Goal: Task Accomplishment & Management: Manage account settings

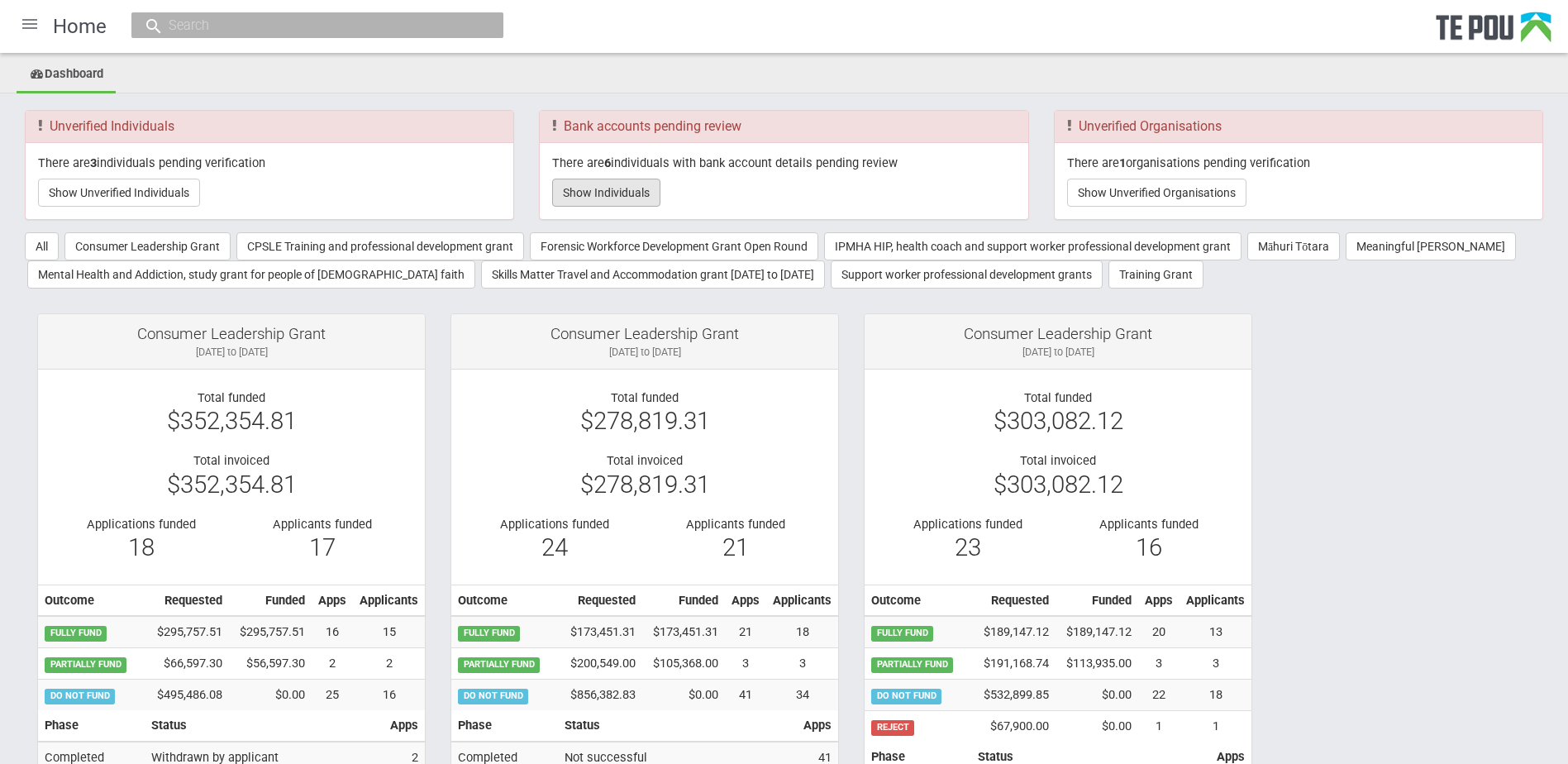
click at [591, 194] on button "Show Individuals" at bounding box center [606, 193] width 108 height 28
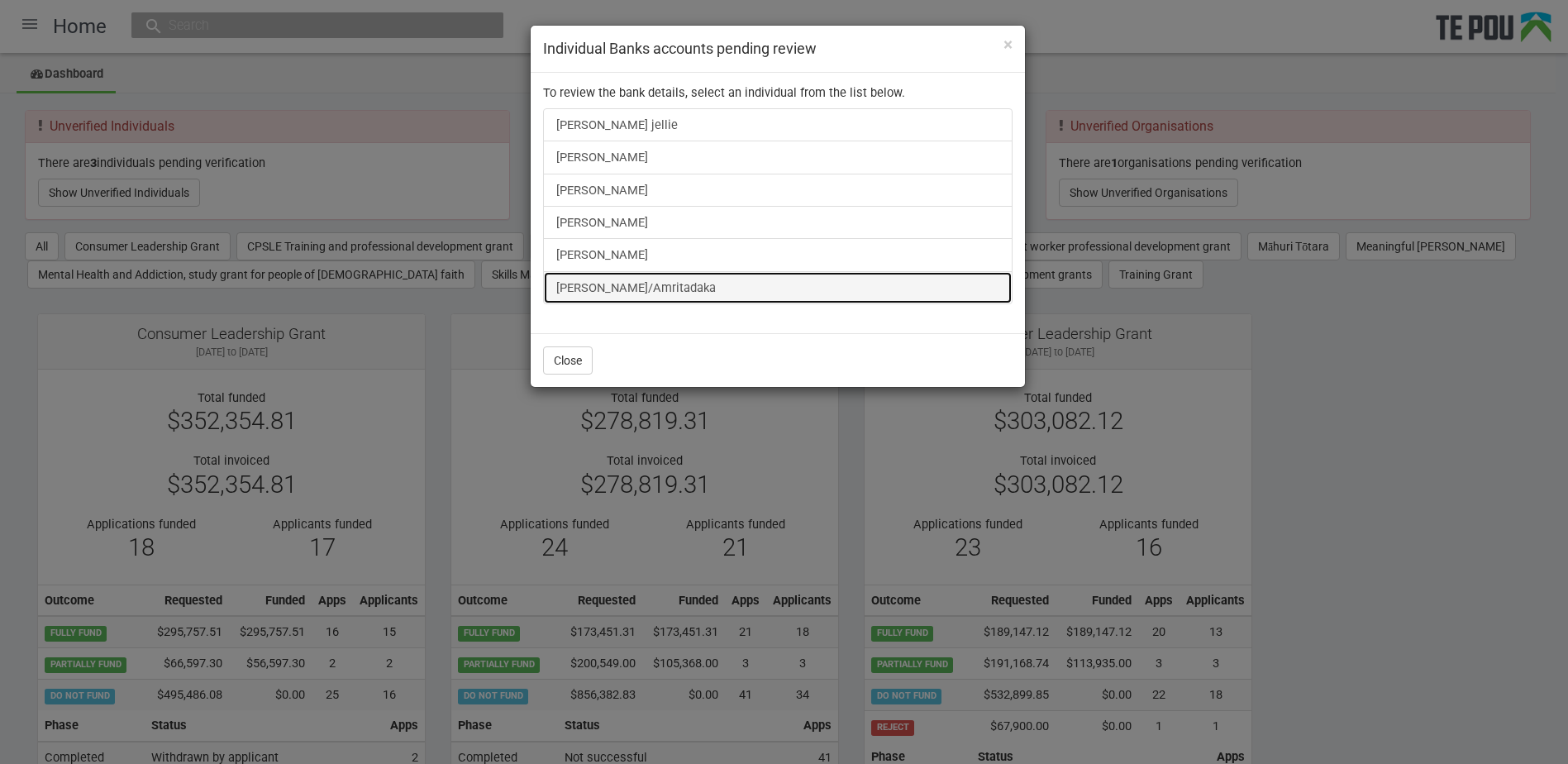
click at [639, 290] on link "paul kennelly/Amritadaka" at bounding box center [778, 288] width 469 height 33
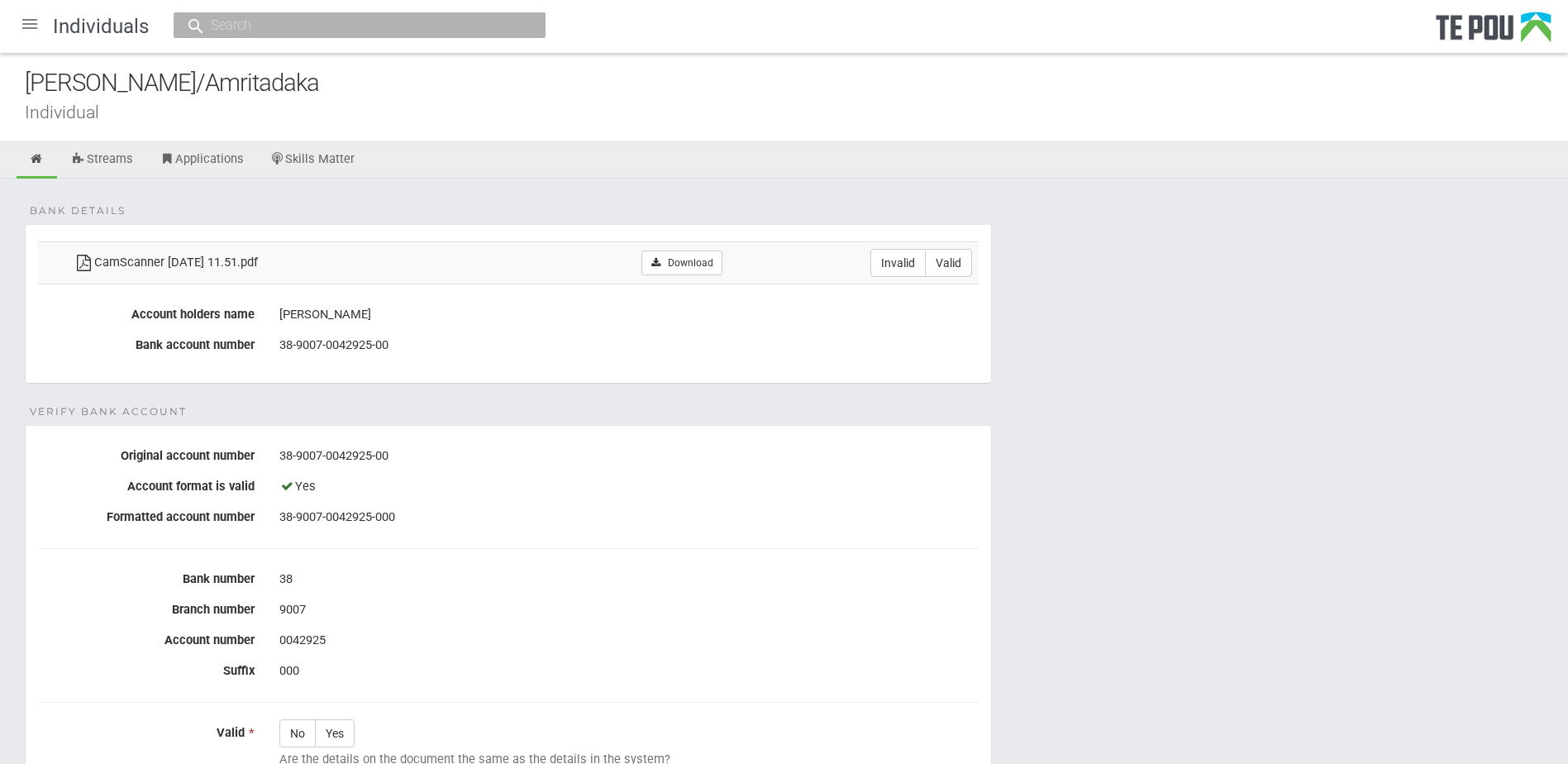
click at [516, 351] on div "38-9007-0042925-00" at bounding box center [629, 345] width 699 height 28
click at [657, 261] on link "Download" at bounding box center [681, 263] width 80 height 24
click at [534, 402] on form "Bank details CamScanner 09-18-2025 11.51.pdf Download Invalid Valid Account hol…" at bounding box center [783, 633] width 1518 height 818
click at [962, 259] on label "Valid" at bounding box center [948, 263] width 47 height 28
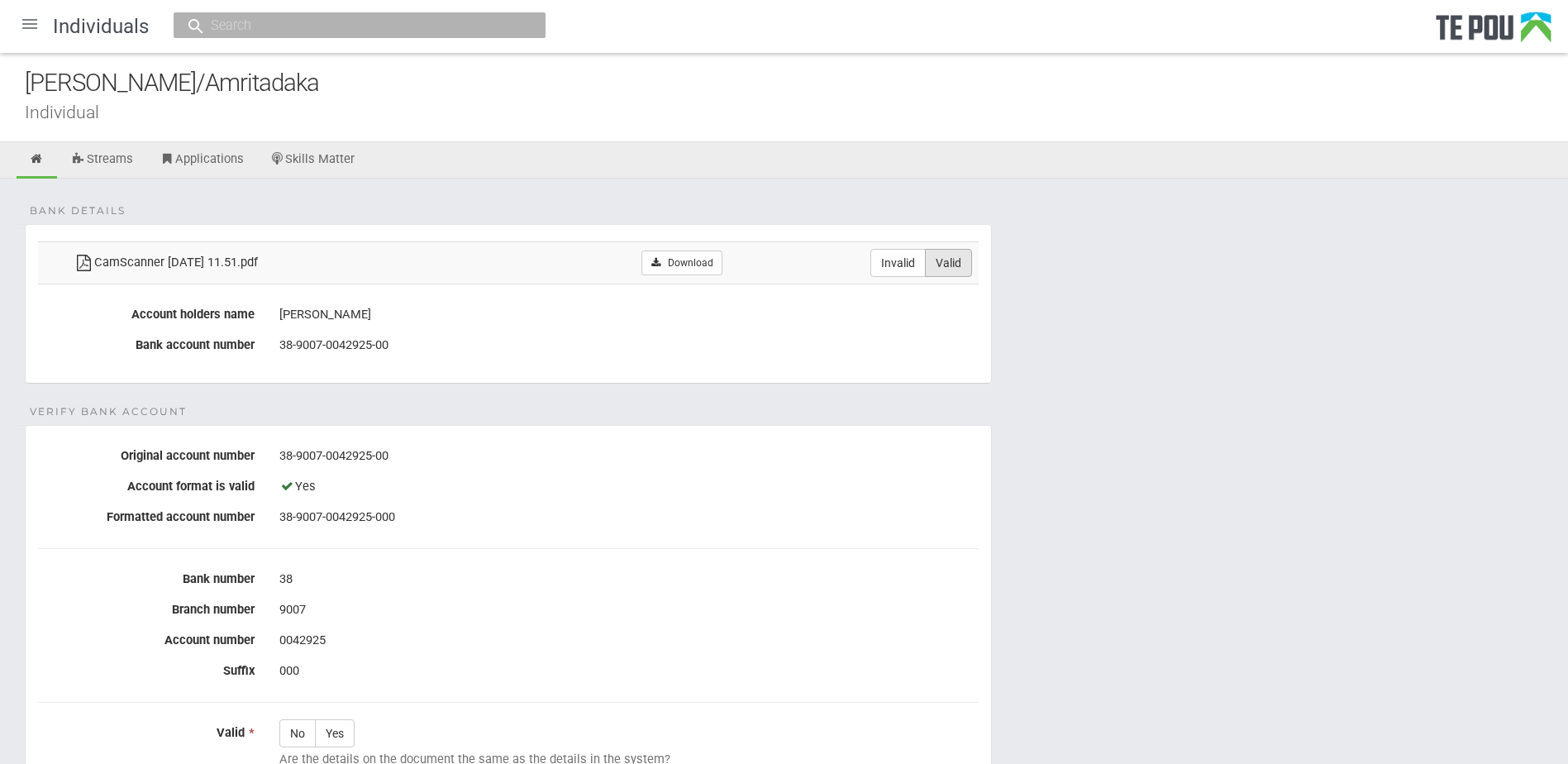
radio input "true"
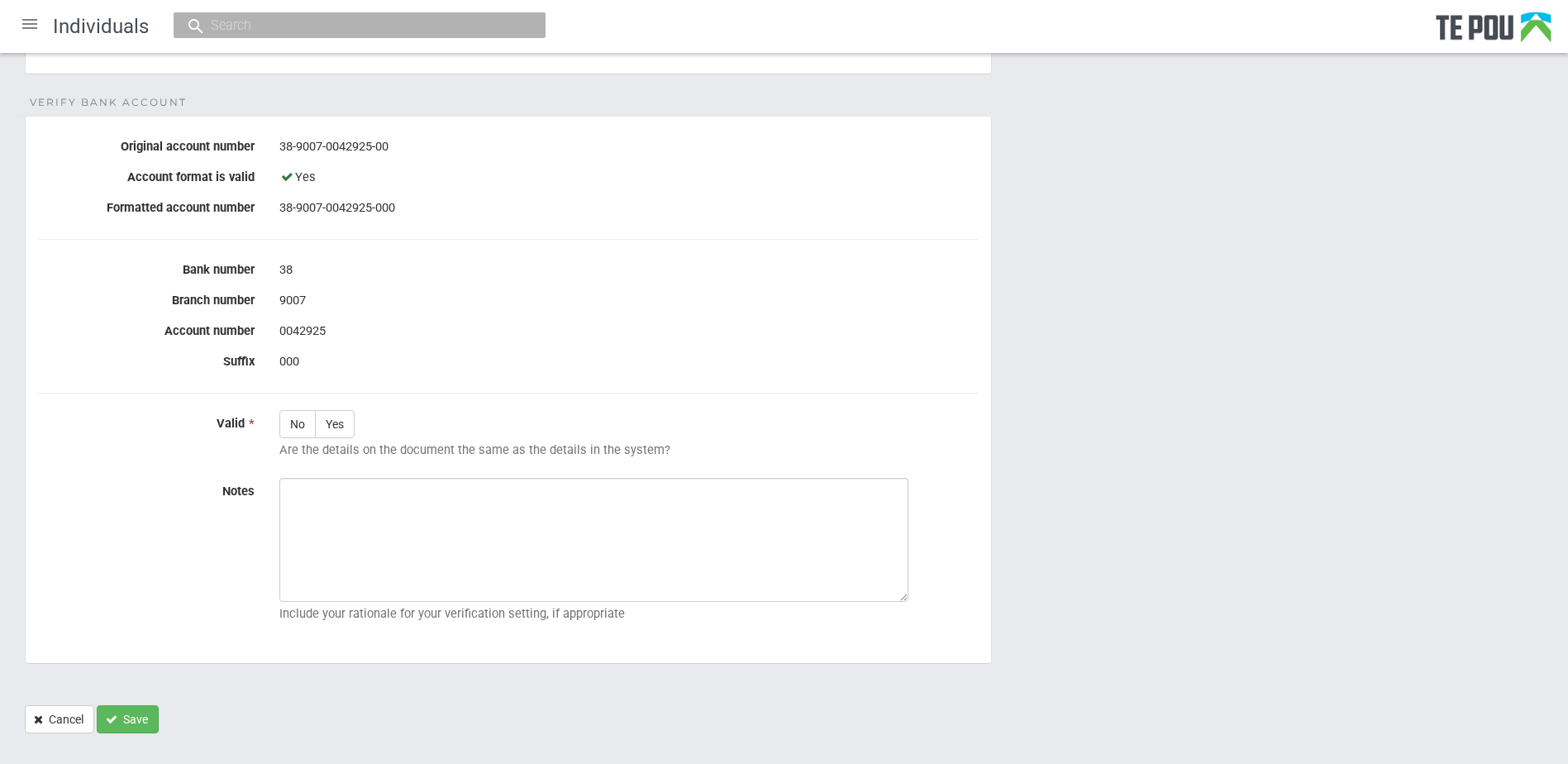
scroll to position [337, 0]
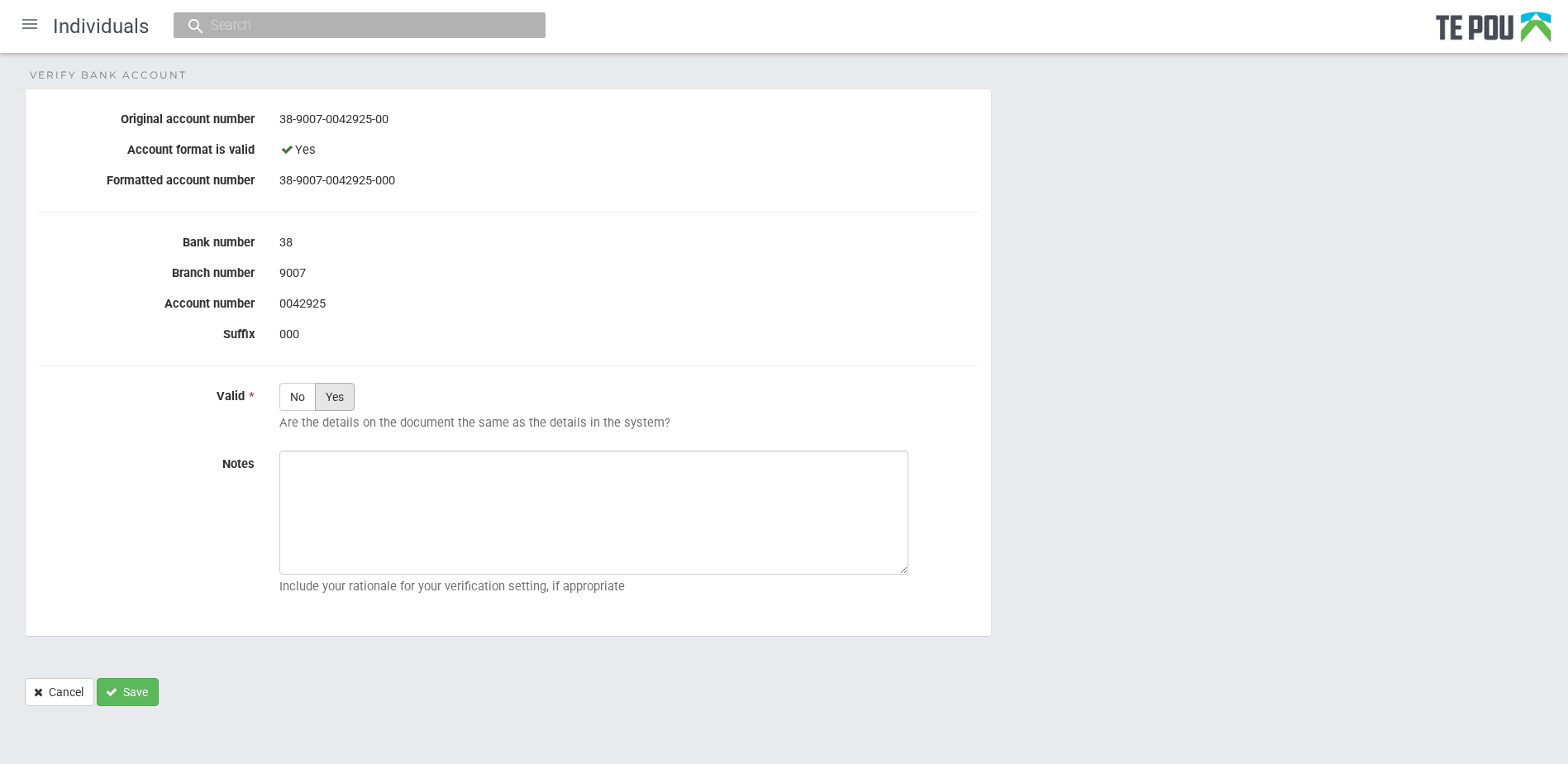
click at [330, 392] on label "Yes" at bounding box center [334, 397] width 39 height 28
radio input "true"
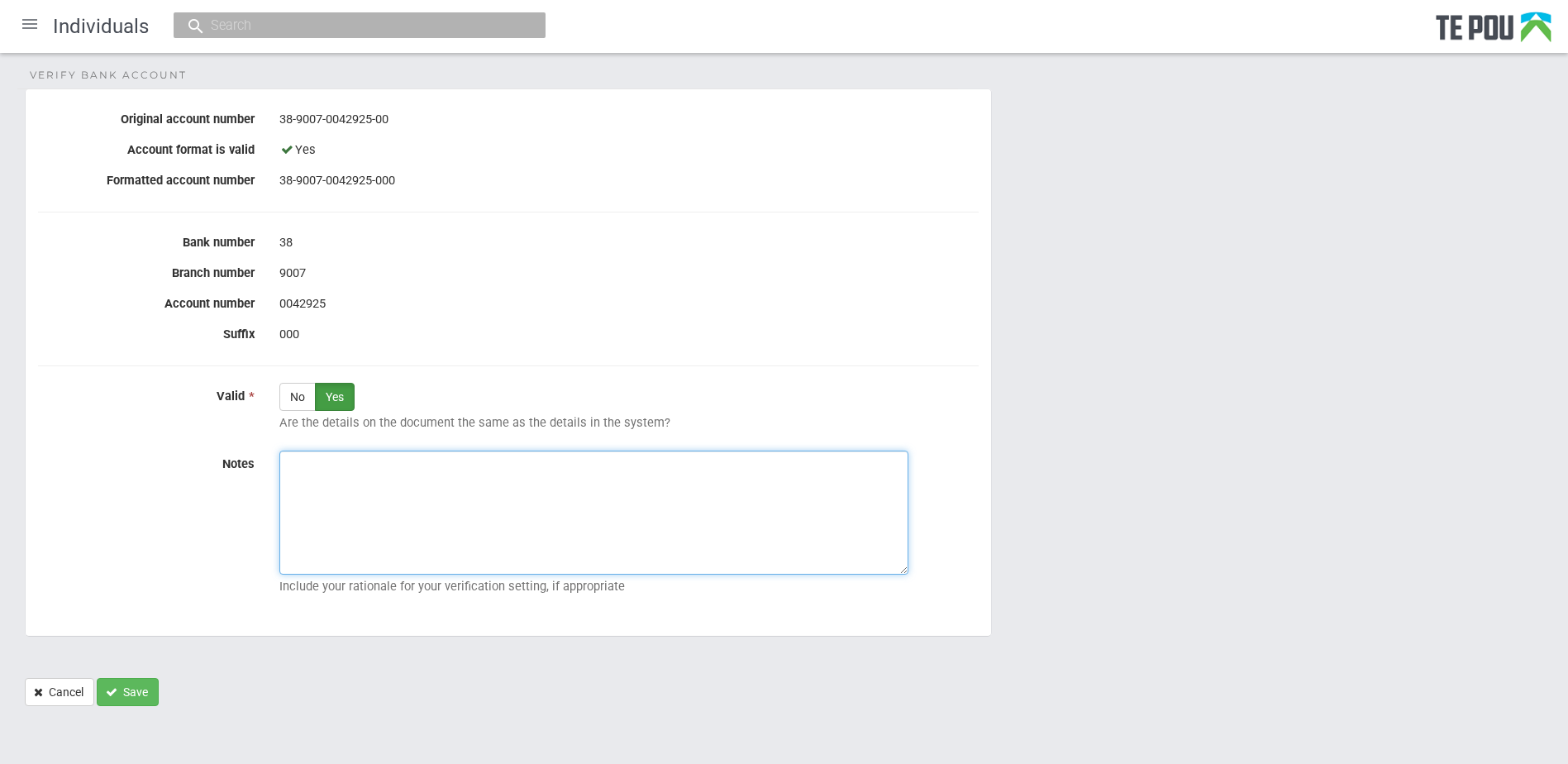
paste textarea "Verified by Melody @ 18/9/2025"
type textarea "Verified by Melody @ 18/9/2025"
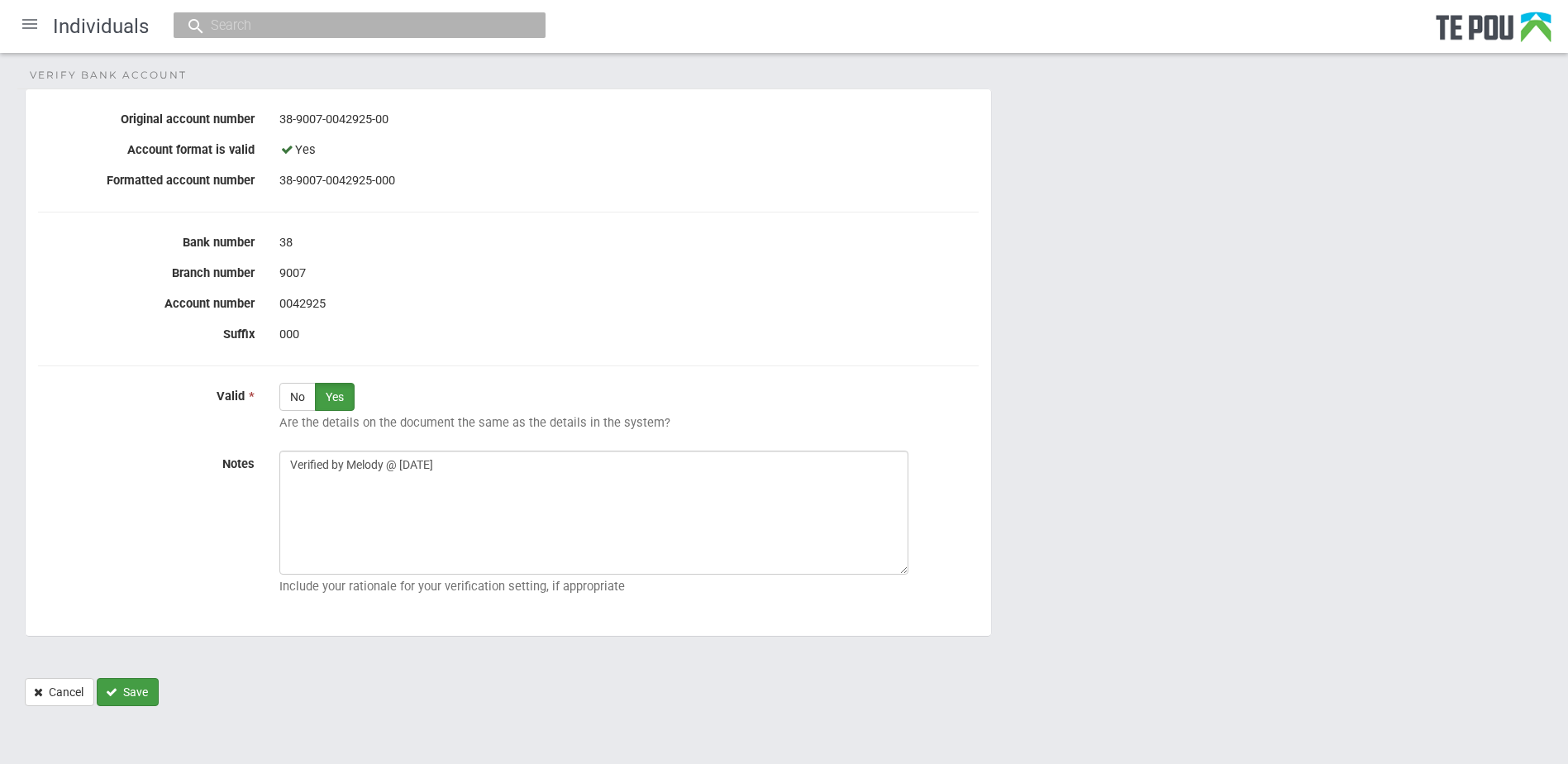
click at [110, 692] on icon "Save" at bounding box center [111, 692] width 11 height 11
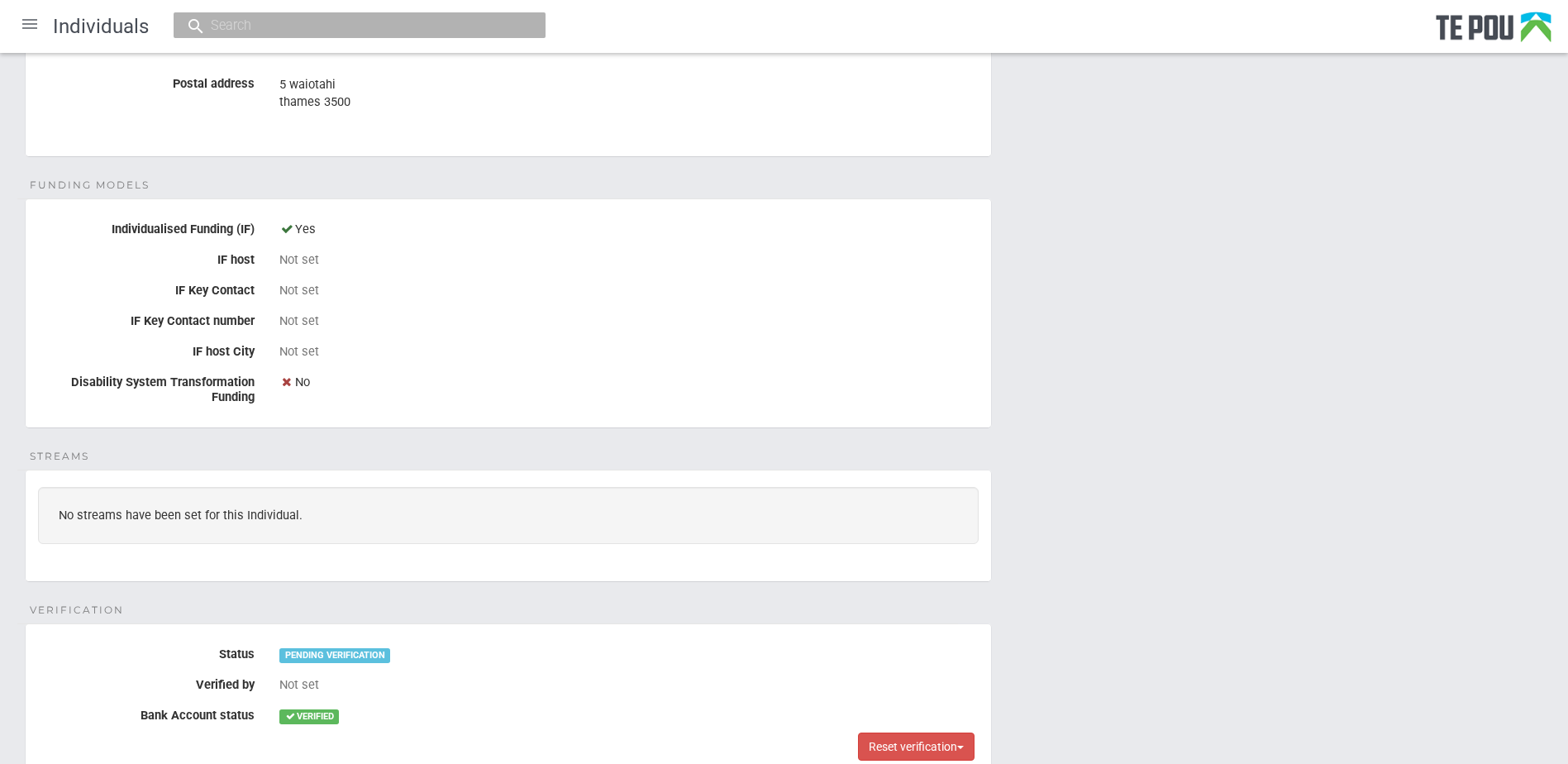
scroll to position [988, 0]
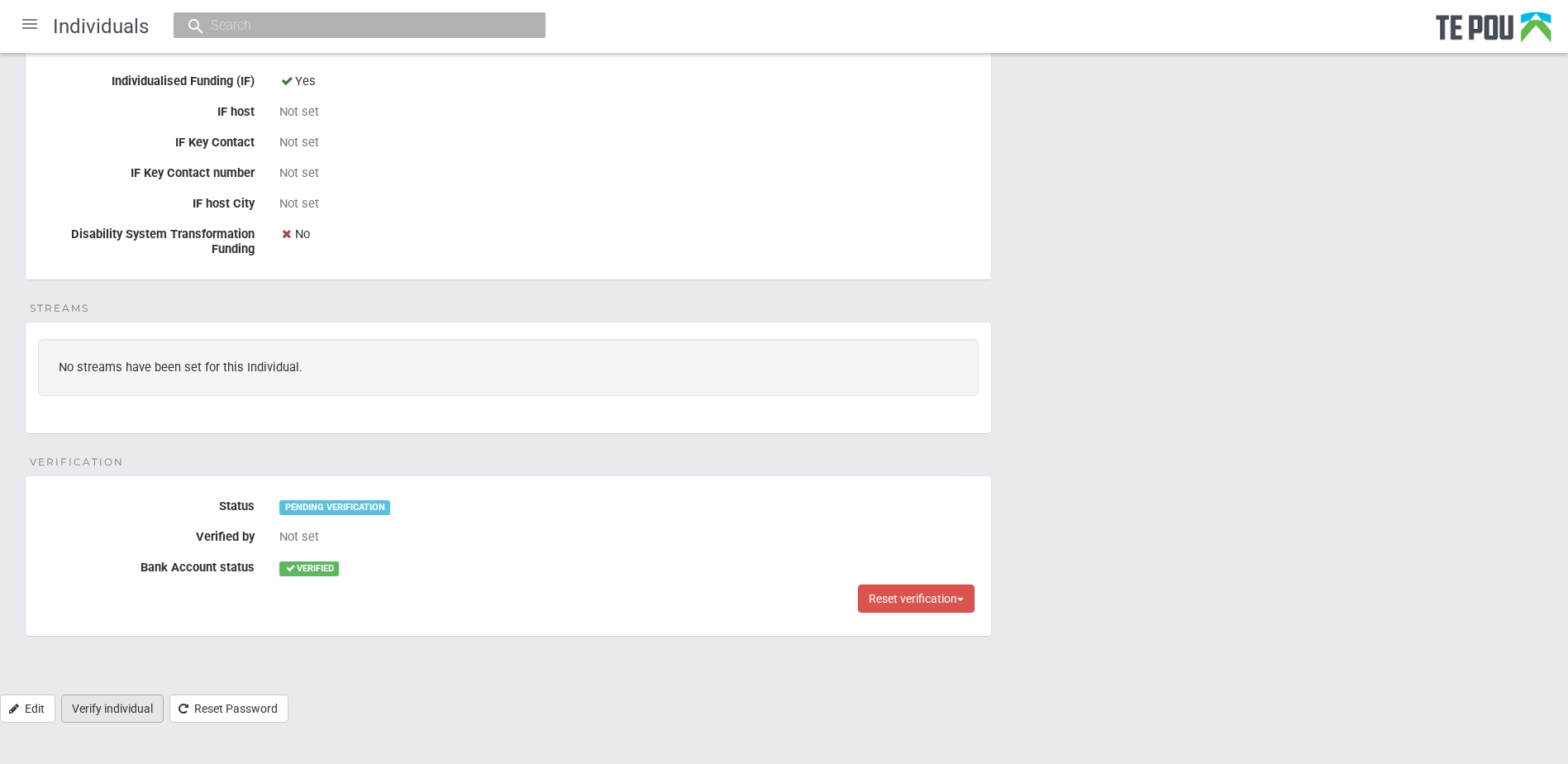
click at [126, 703] on link "Verify individual" at bounding box center [112, 708] width 103 height 28
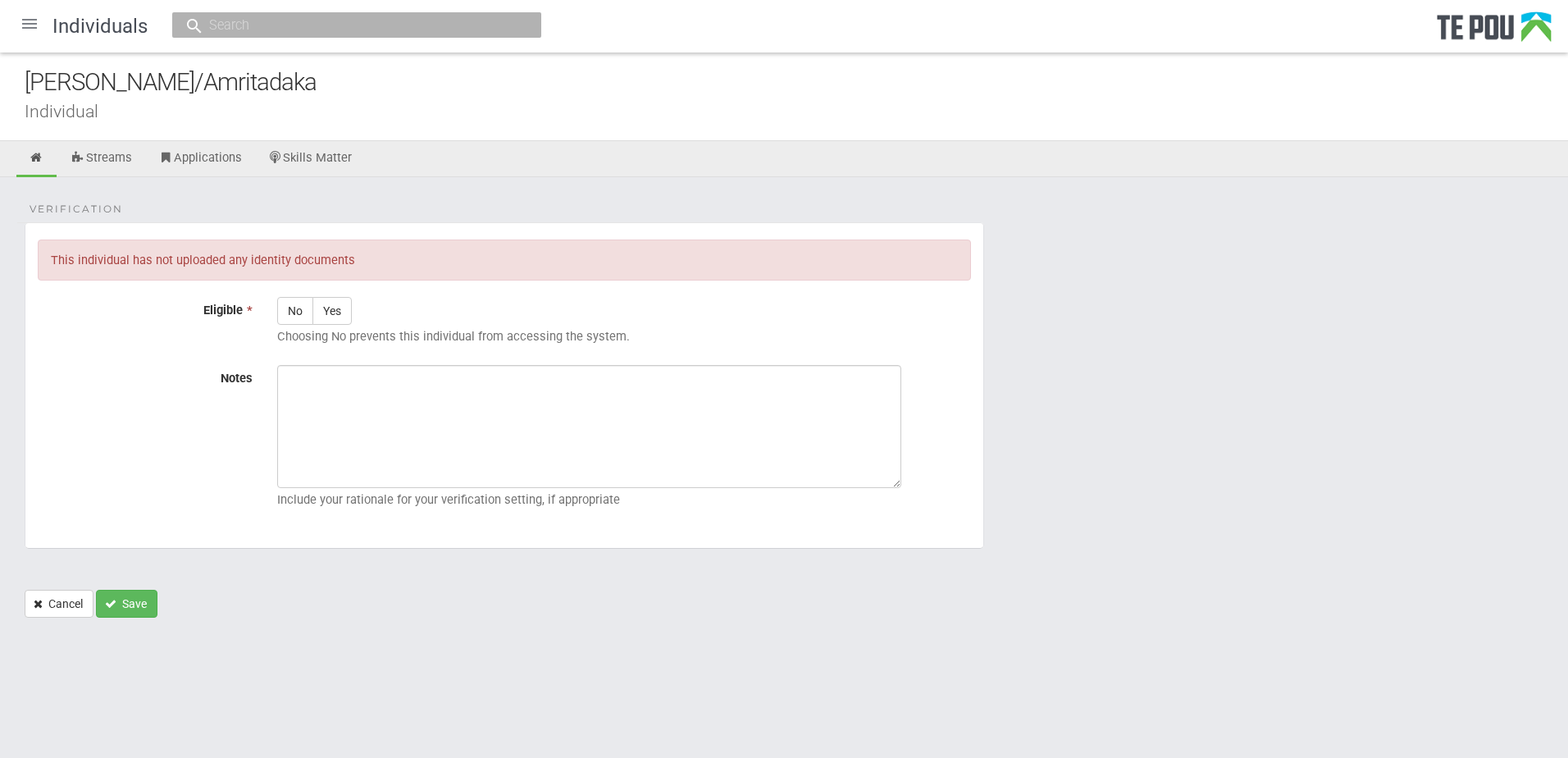
click at [33, 29] on div at bounding box center [29, 23] width 39 height 39
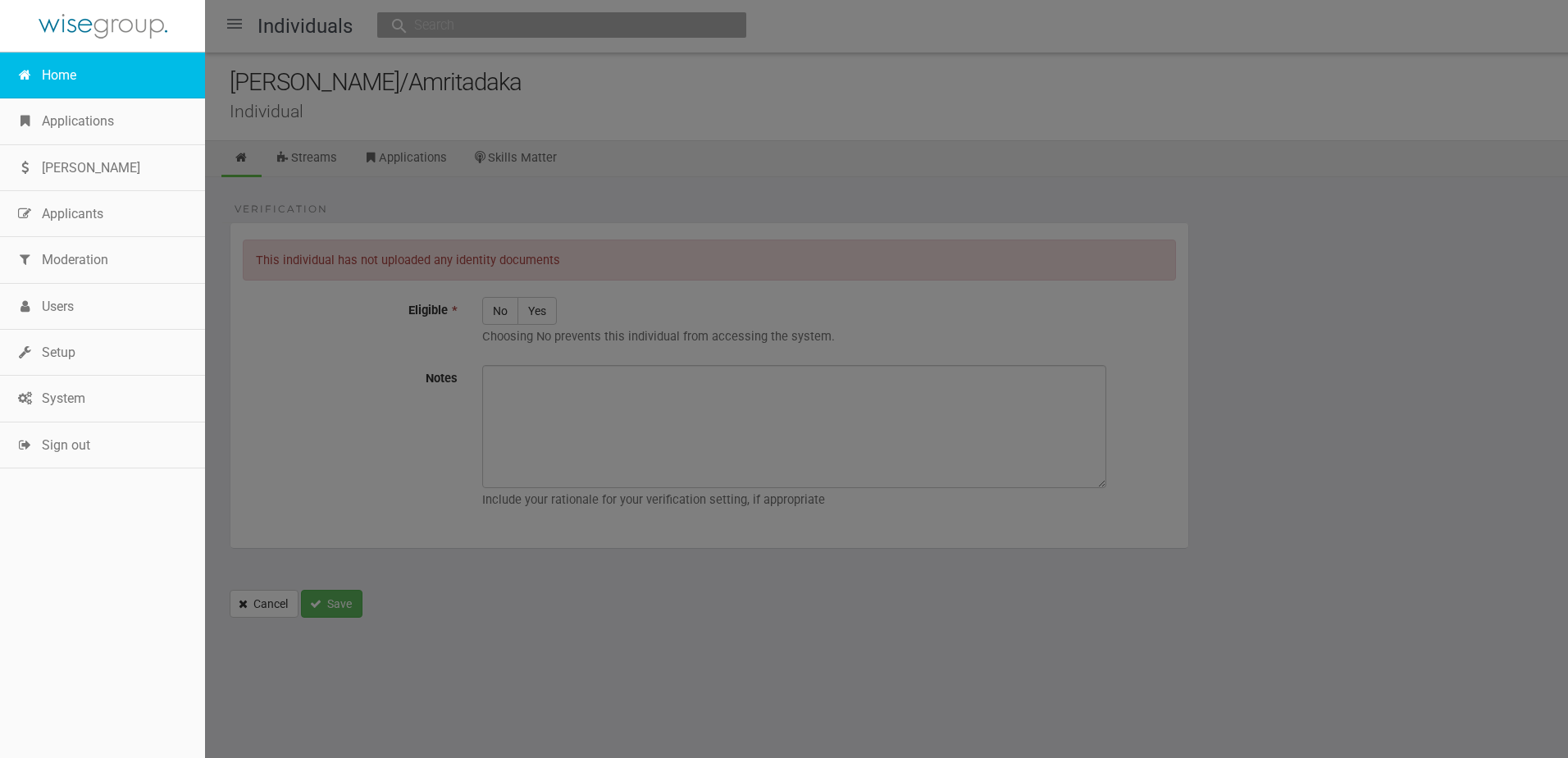
click at [46, 73] on link "Home" at bounding box center [102, 75] width 205 height 46
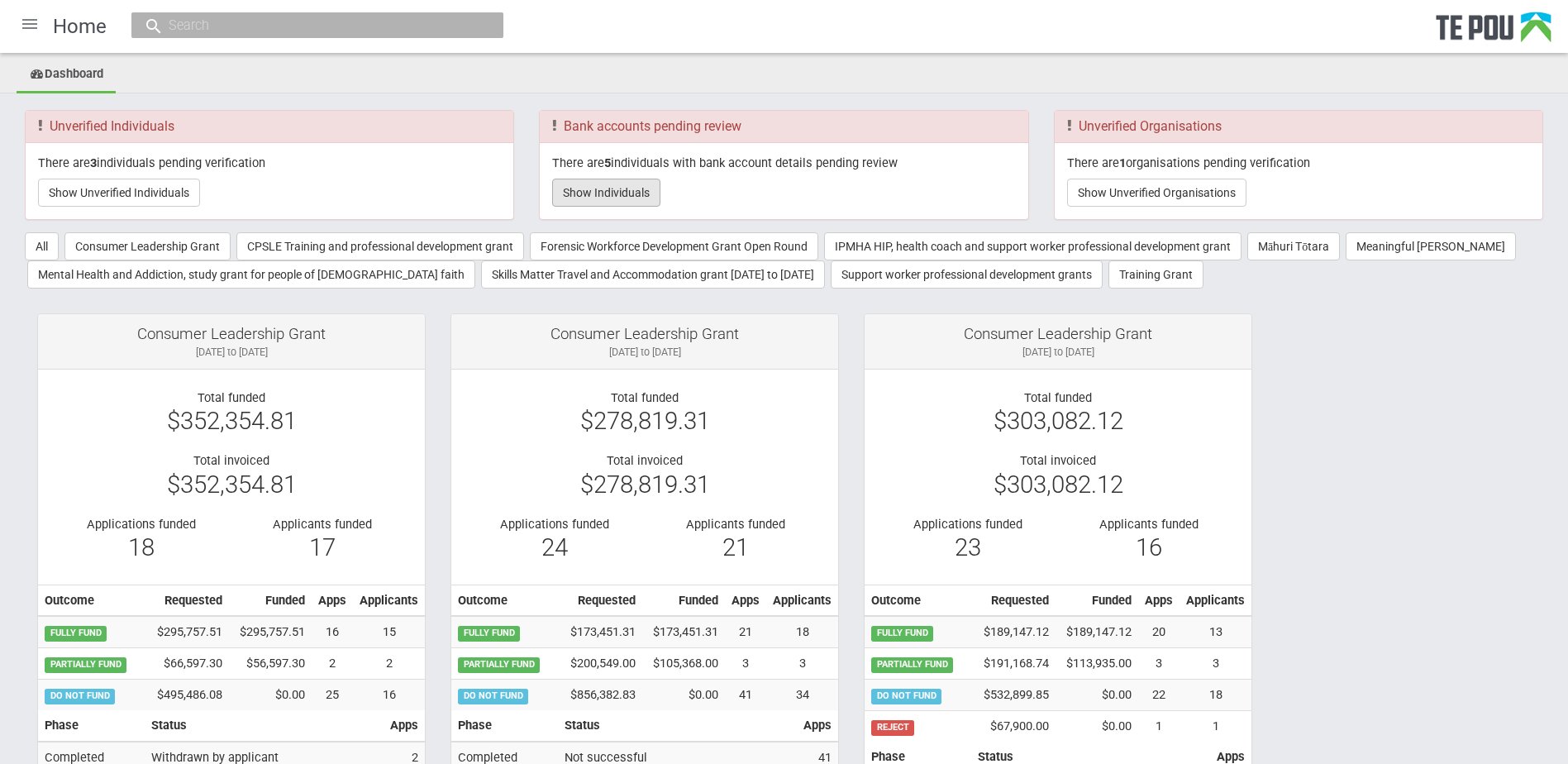
click at [631, 184] on button "Show Individuals" at bounding box center [606, 193] width 108 height 28
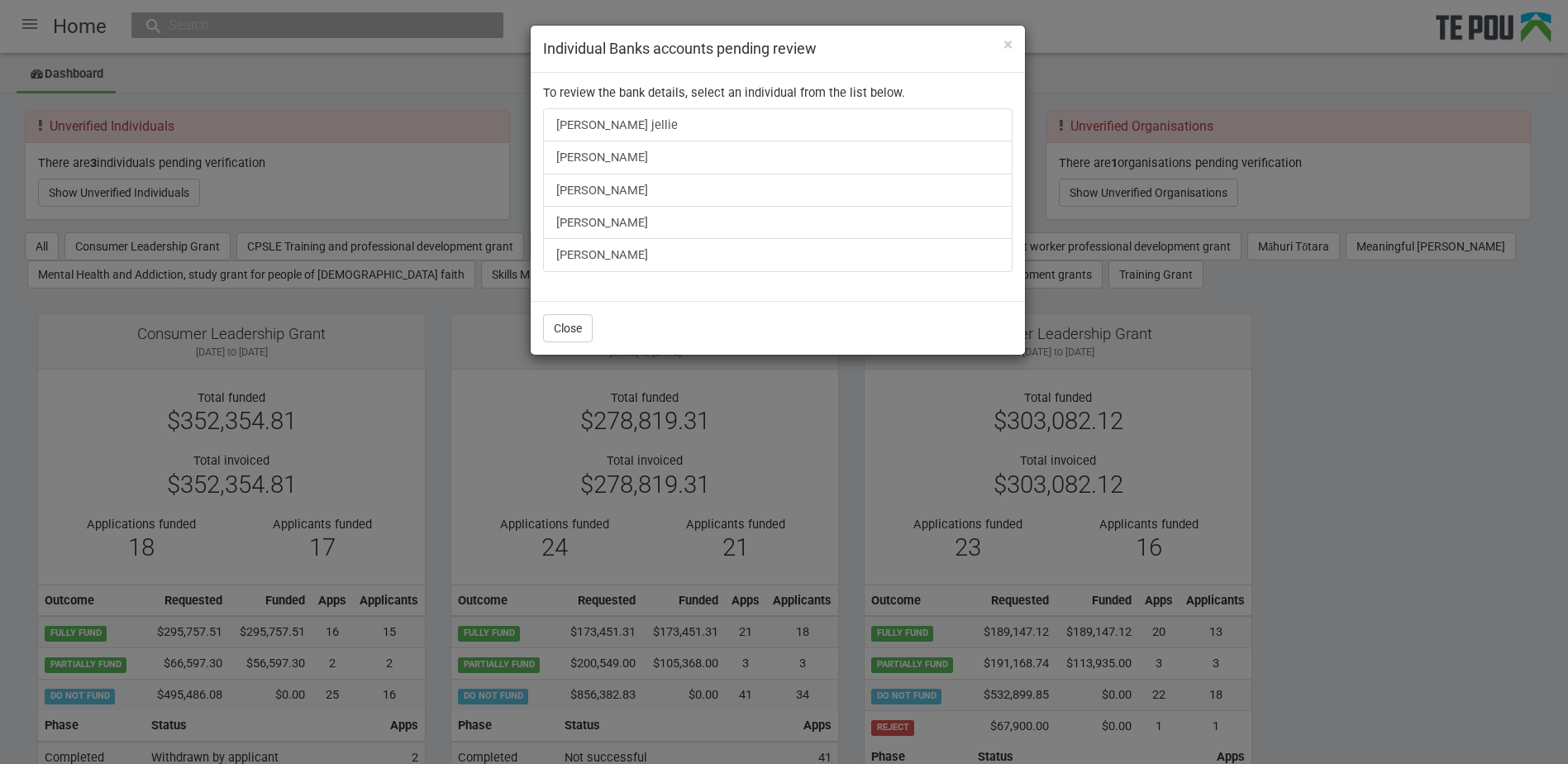
click at [1285, 406] on div "× Individual Banks accounts pending review To review the bank details, select a…" at bounding box center [784, 382] width 1568 height 764
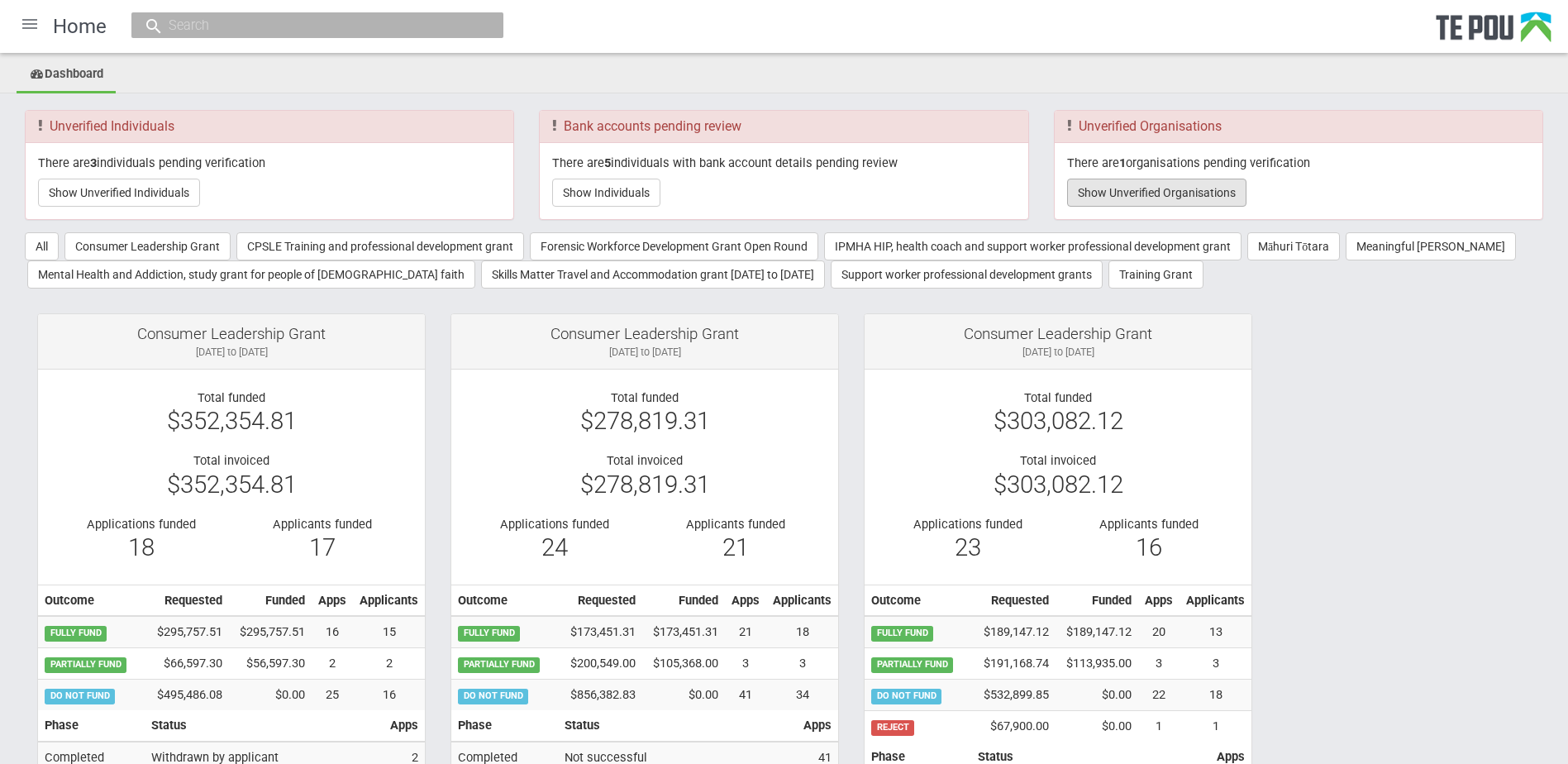
click at [1162, 203] on button "Show Unverified Organisations" at bounding box center [1156, 193] width 180 height 28
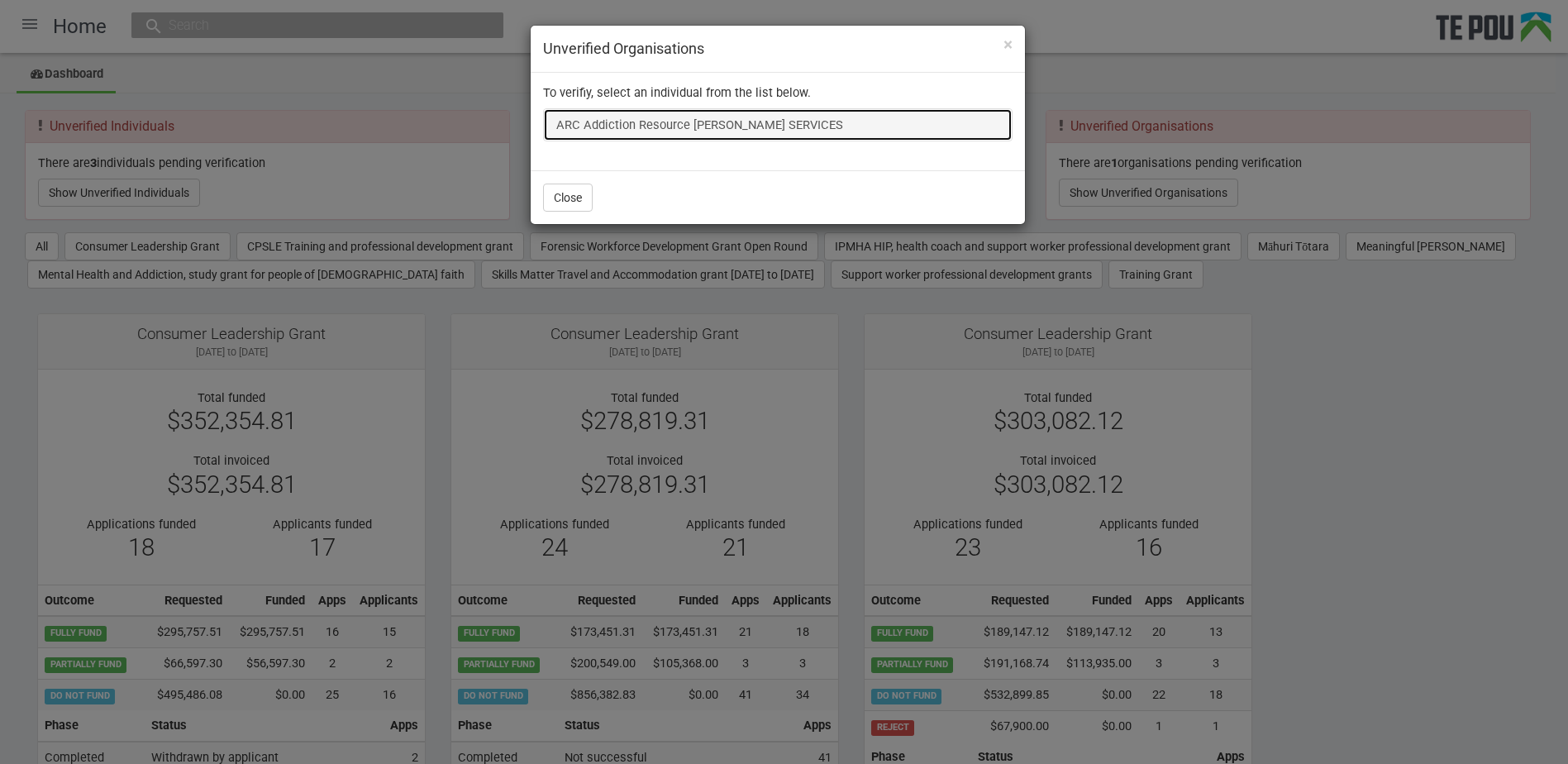
click at [869, 128] on link "ARC Addiction Resource [PERSON_NAME] SERVICES" at bounding box center [778, 125] width 469 height 33
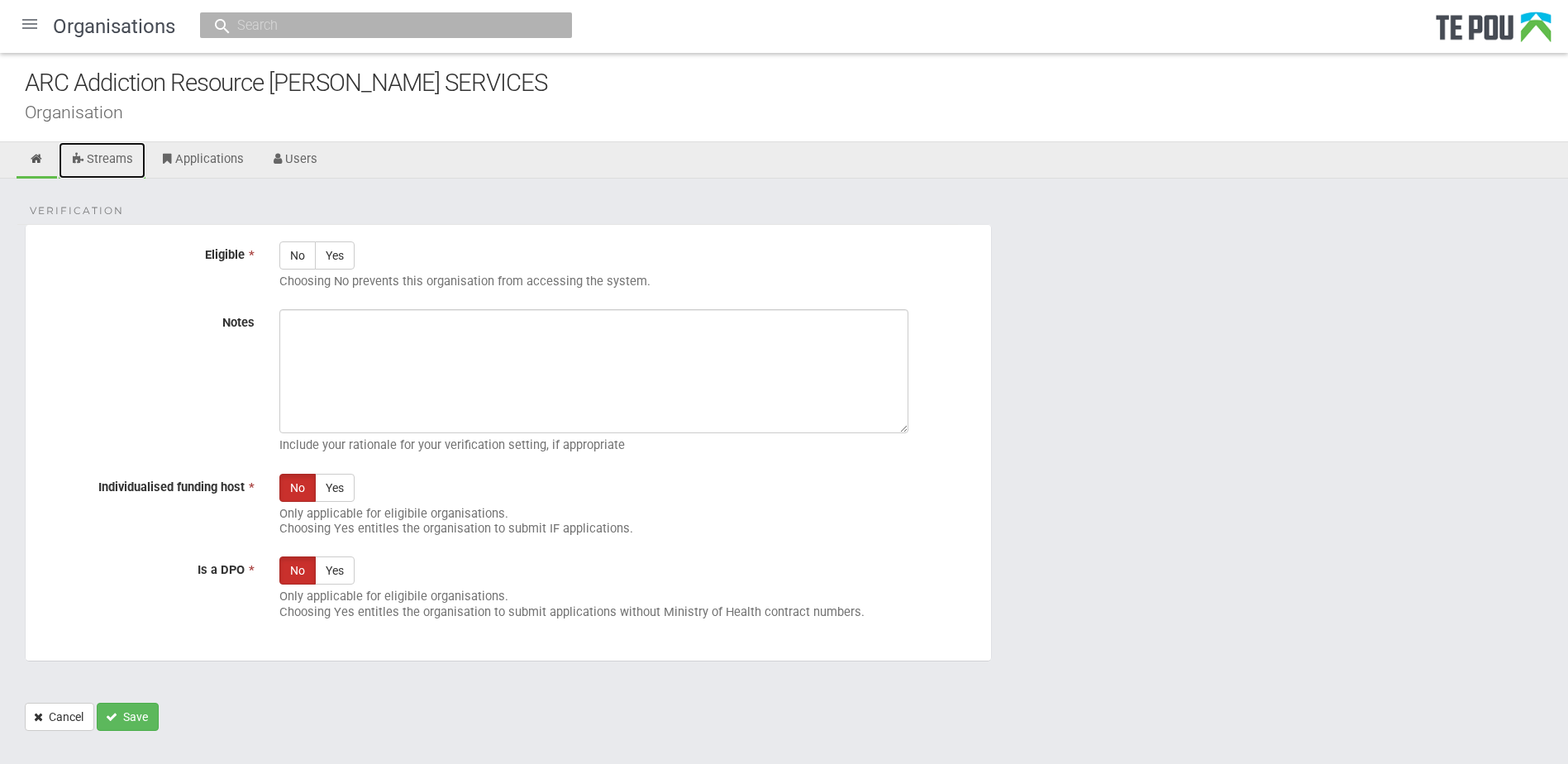
click at [112, 151] on link "Streams" at bounding box center [102, 160] width 87 height 37
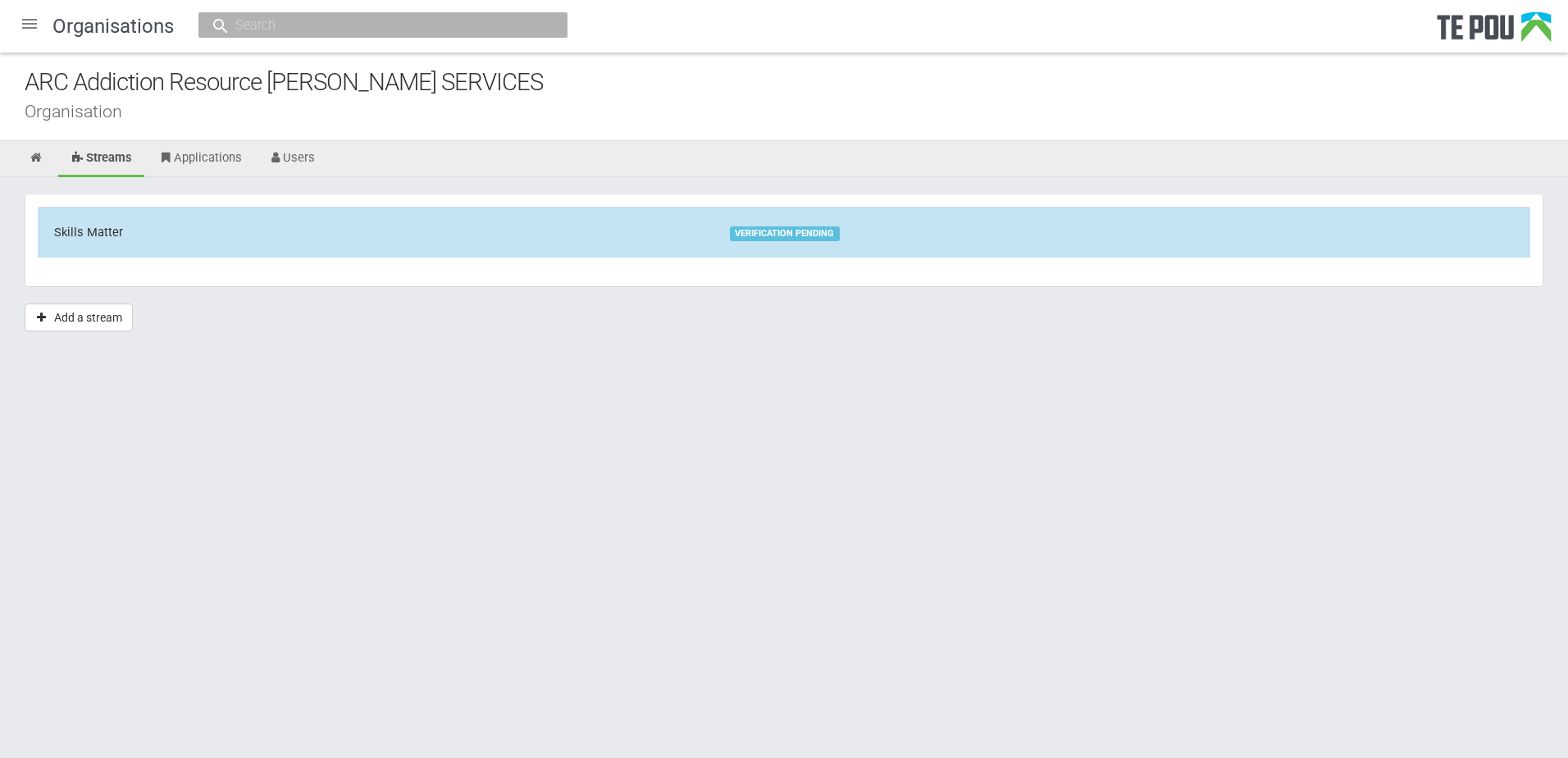
click at [812, 236] on div "VERIFICATION PENDING" at bounding box center [784, 234] width 110 height 15
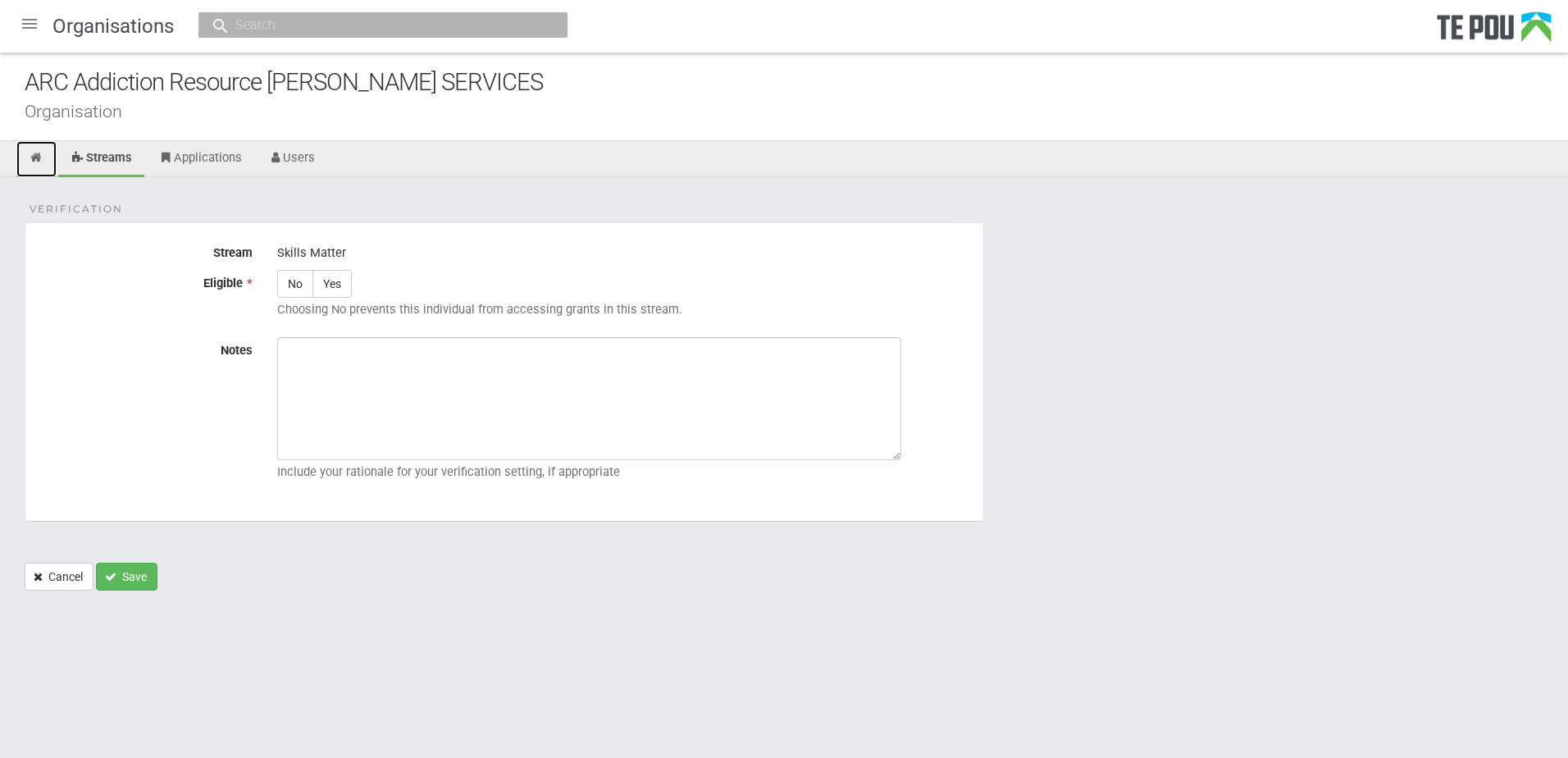
click at [38, 167] on link at bounding box center [36, 159] width 40 height 36
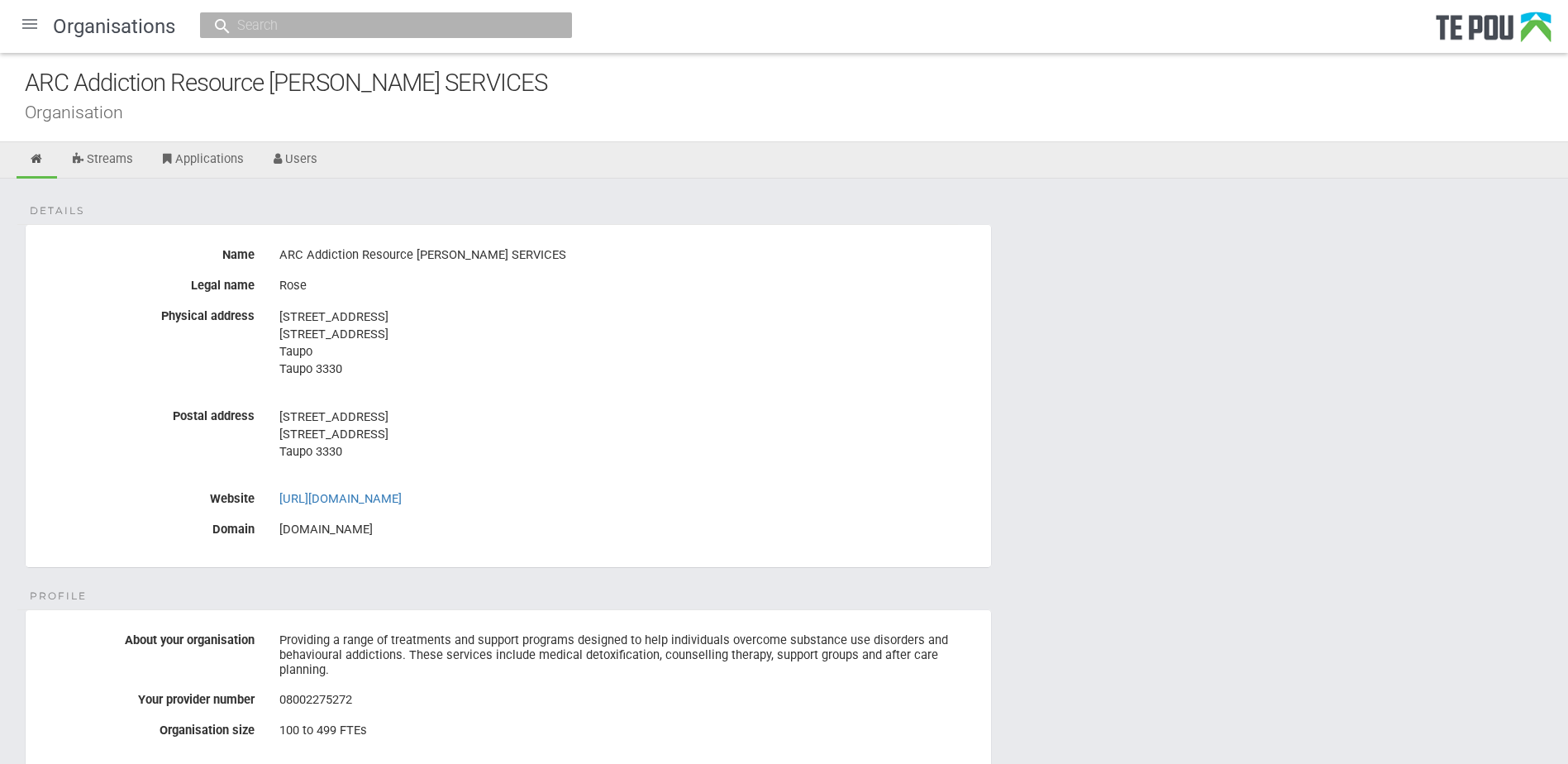
click at [723, 91] on div "ARC Addiction Resource [PERSON_NAME] SERVICES" at bounding box center [795, 83] width 1543 height 36
click at [350, 167] on ul "Streams Applications Users" at bounding box center [784, 160] width 1568 height 37
click at [284, 148] on link "Users" at bounding box center [294, 160] width 72 height 37
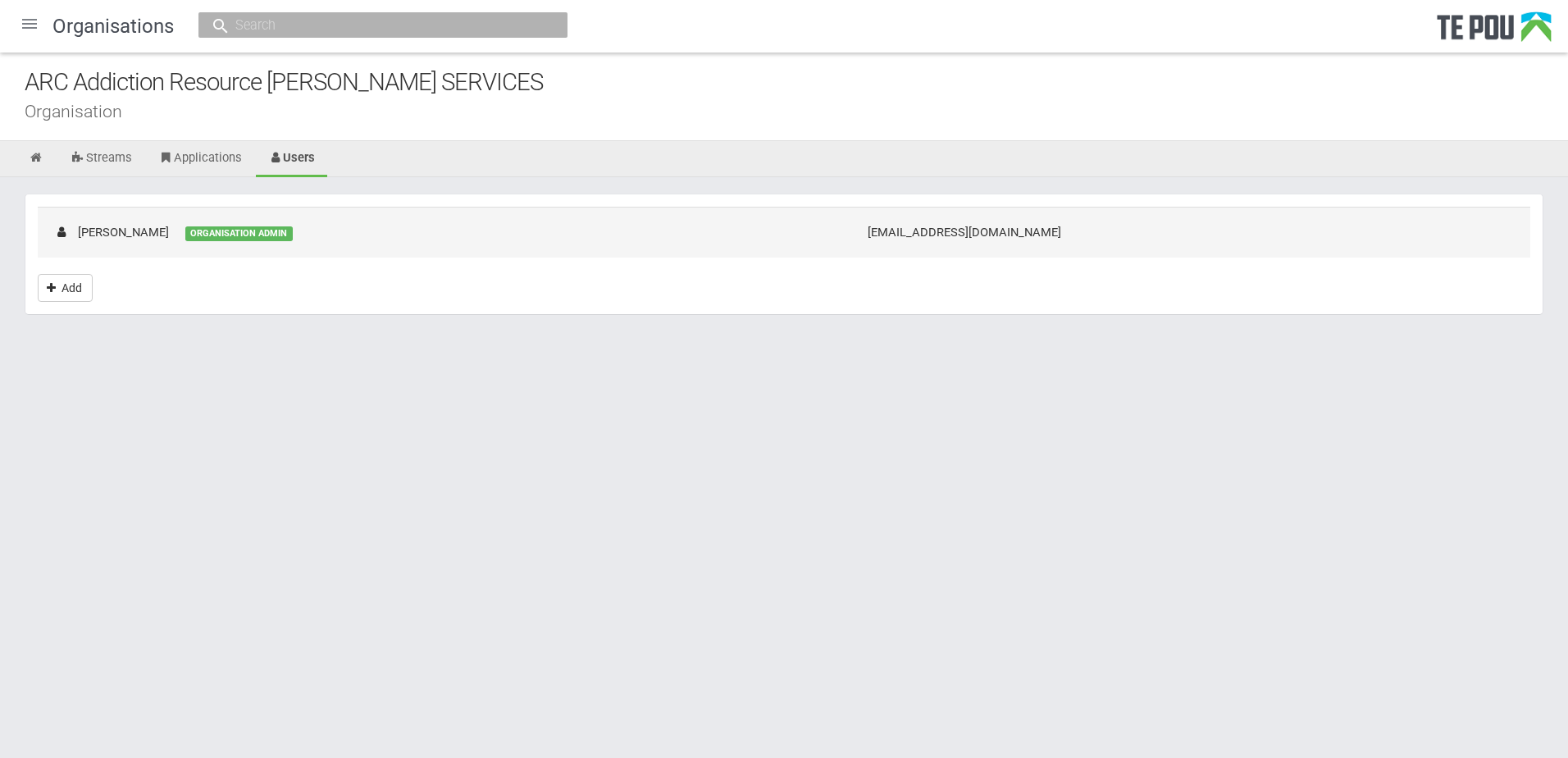
click at [1109, 243] on td "rose@arctpo.co.nz" at bounding box center [1191, 232] width 679 height 50
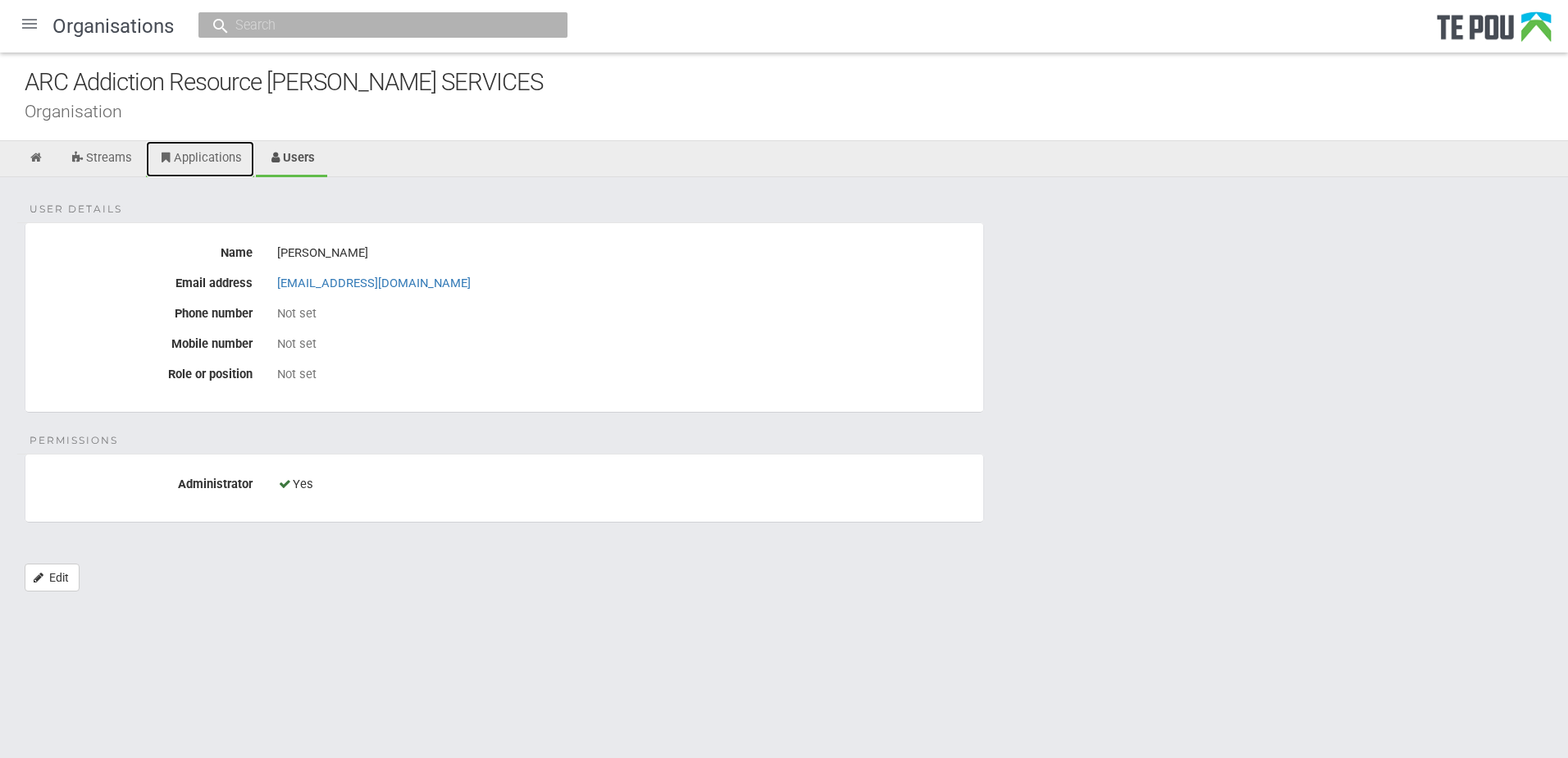
click at [190, 156] on link "Applications" at bounding box center [200, 159] width 108 height 36
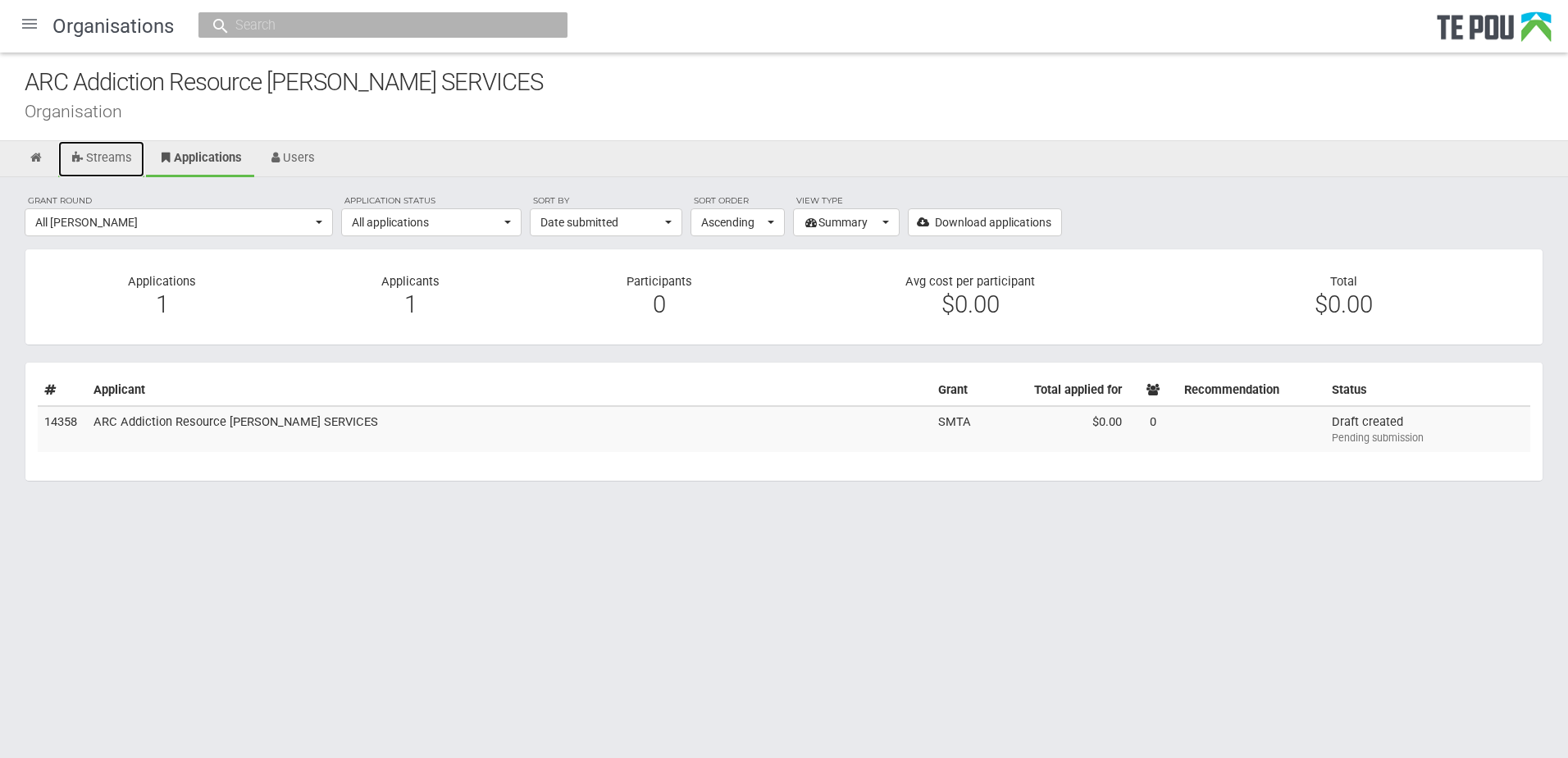
click at [103, 164] on link "Streams" at bounding box center [101, 159] width 87 height 36
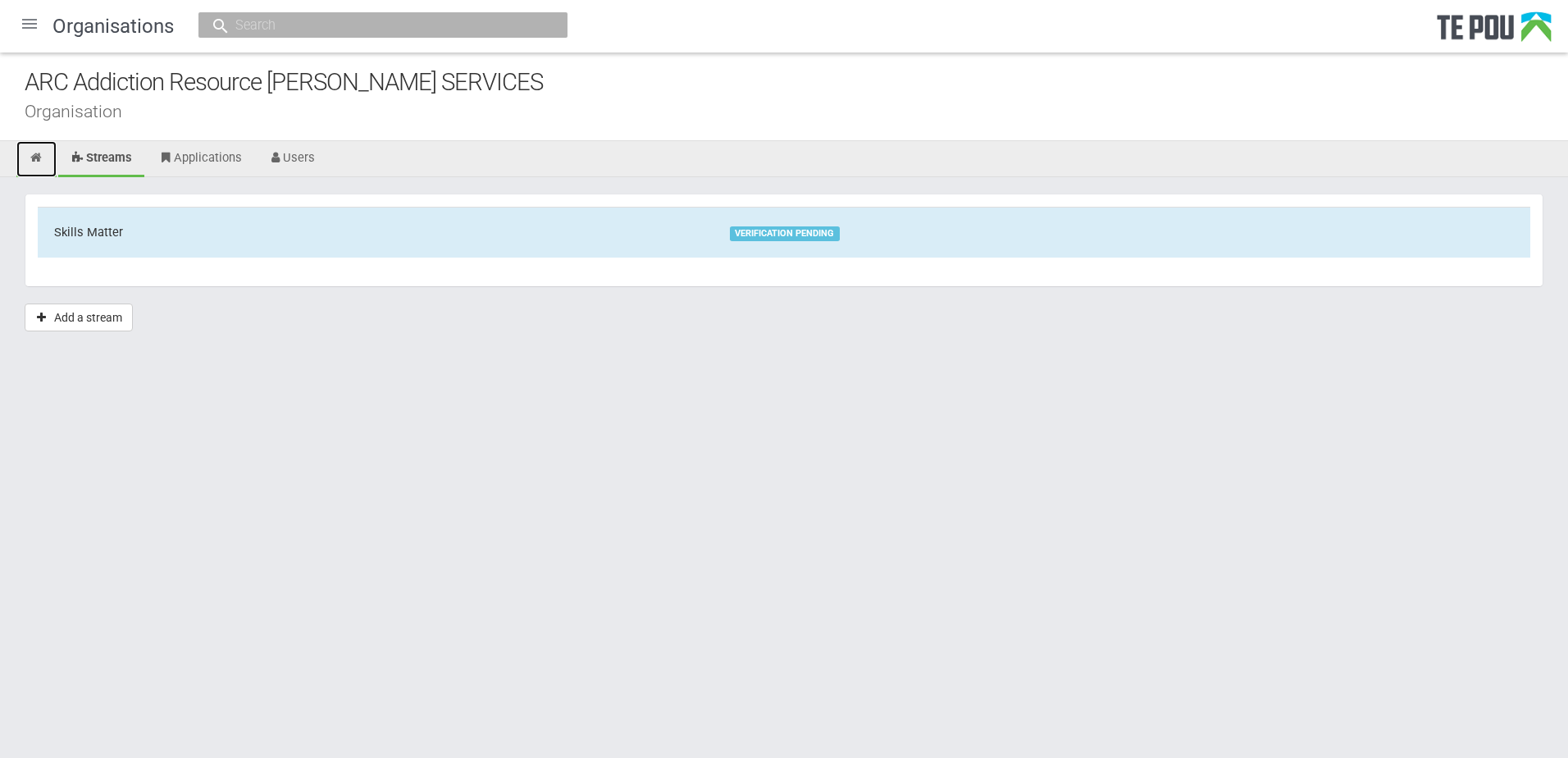
click at [48, 164] on link at bounding box center [36, 159] width 40 height 36
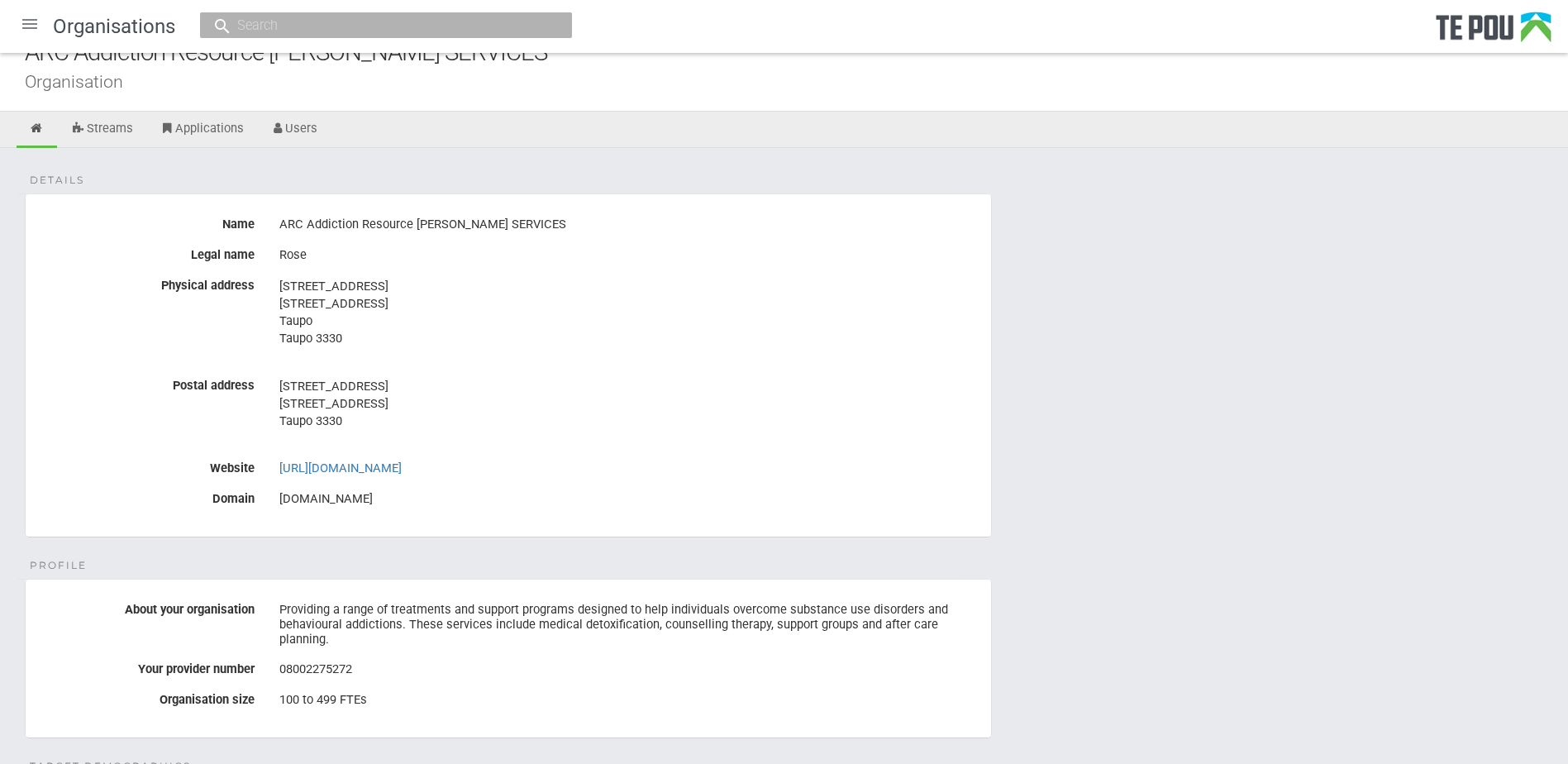
scroll to position [83, 0]
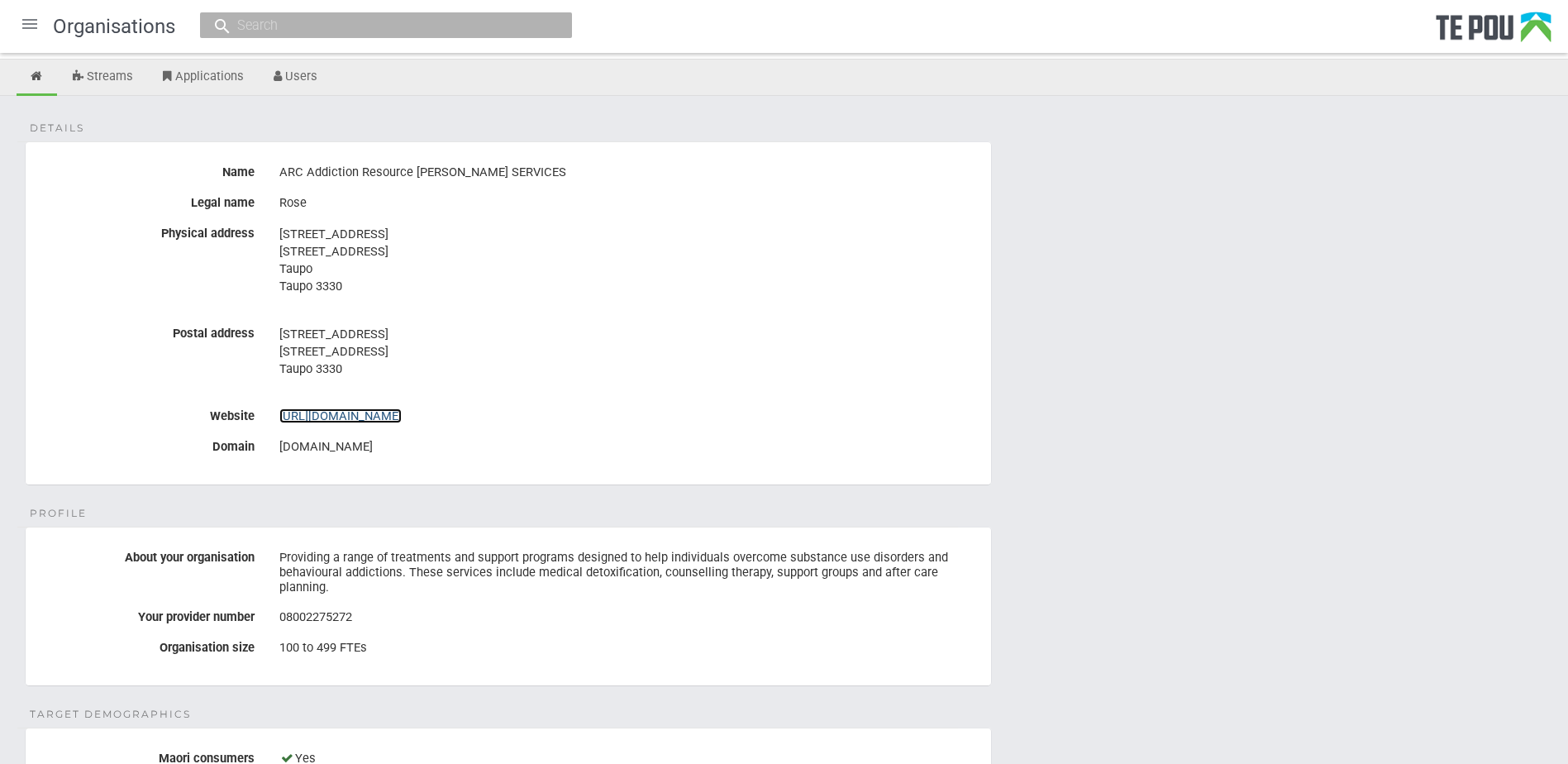
click at [372, 419] on link "http://arccounsellingservices.com" at bounding box center [340, 415] width 122 height 15
drag, startPoint x: 280, startPoint y: 167, endPoint x: 449, endPoint y: 174, distance: 169.1
click at [449, 174] on div "ARC Addiction Resource [PERSON_NAME] SERVICES" at bounding box center [629, 173] width 699 height 28
drag, startPoint x: 449, startPoint y: 174, endPoint x: 439, endPoint y: 174, distance: 10.0
copy div "ARC Addiction Resource Centre"
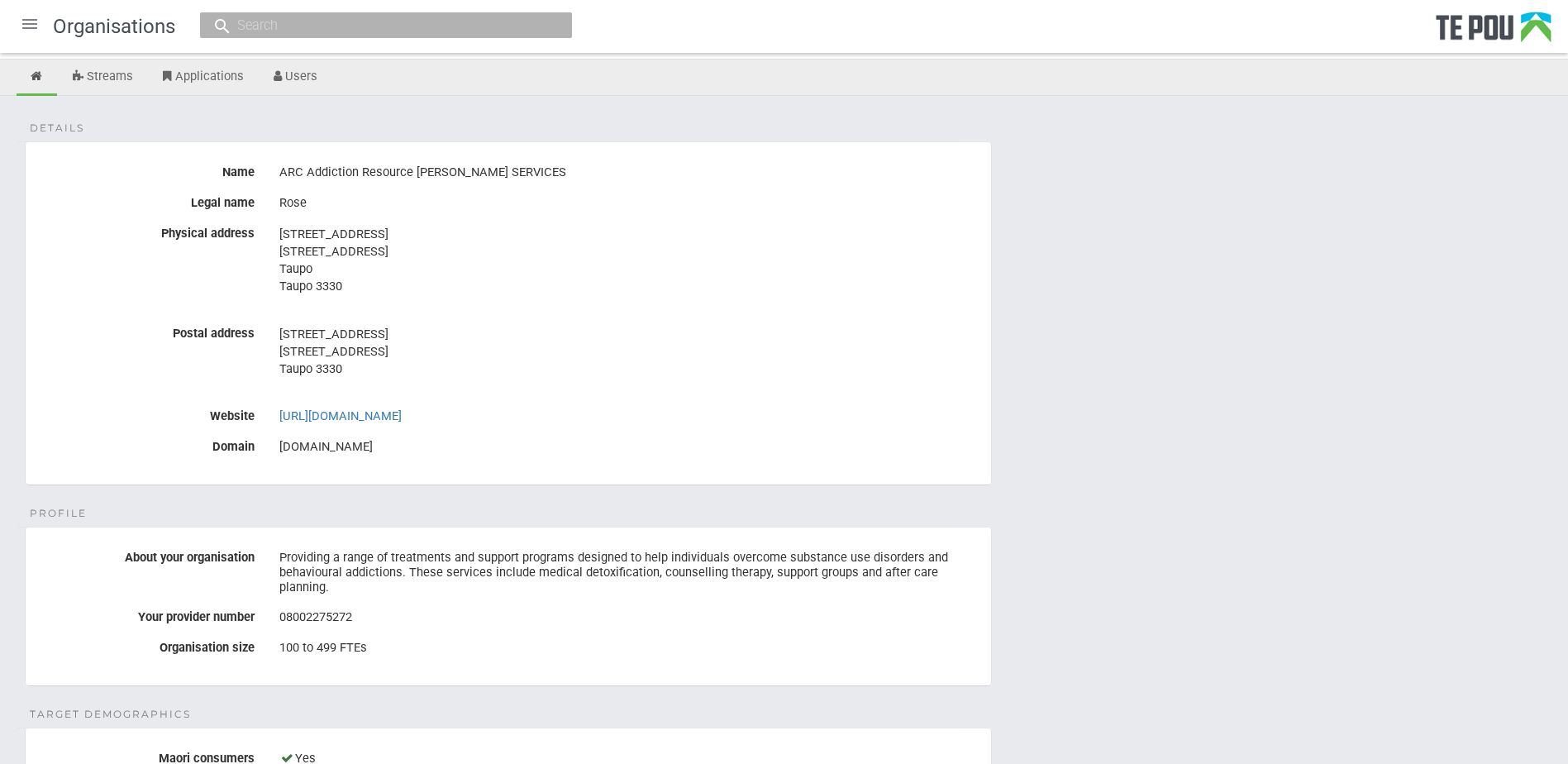
click at [585, 373] on address "67 Paaora Hapi Street 67 Paaora Hapi Street Taupo 3330" at bounding box center [629, 351] width 699 height 52
click at [709, 347] on address "67 Paaora Hapi Street 67 Paaora Hapi Street Taupo 3330" at bounding box center [629, 351] width 699 height 52
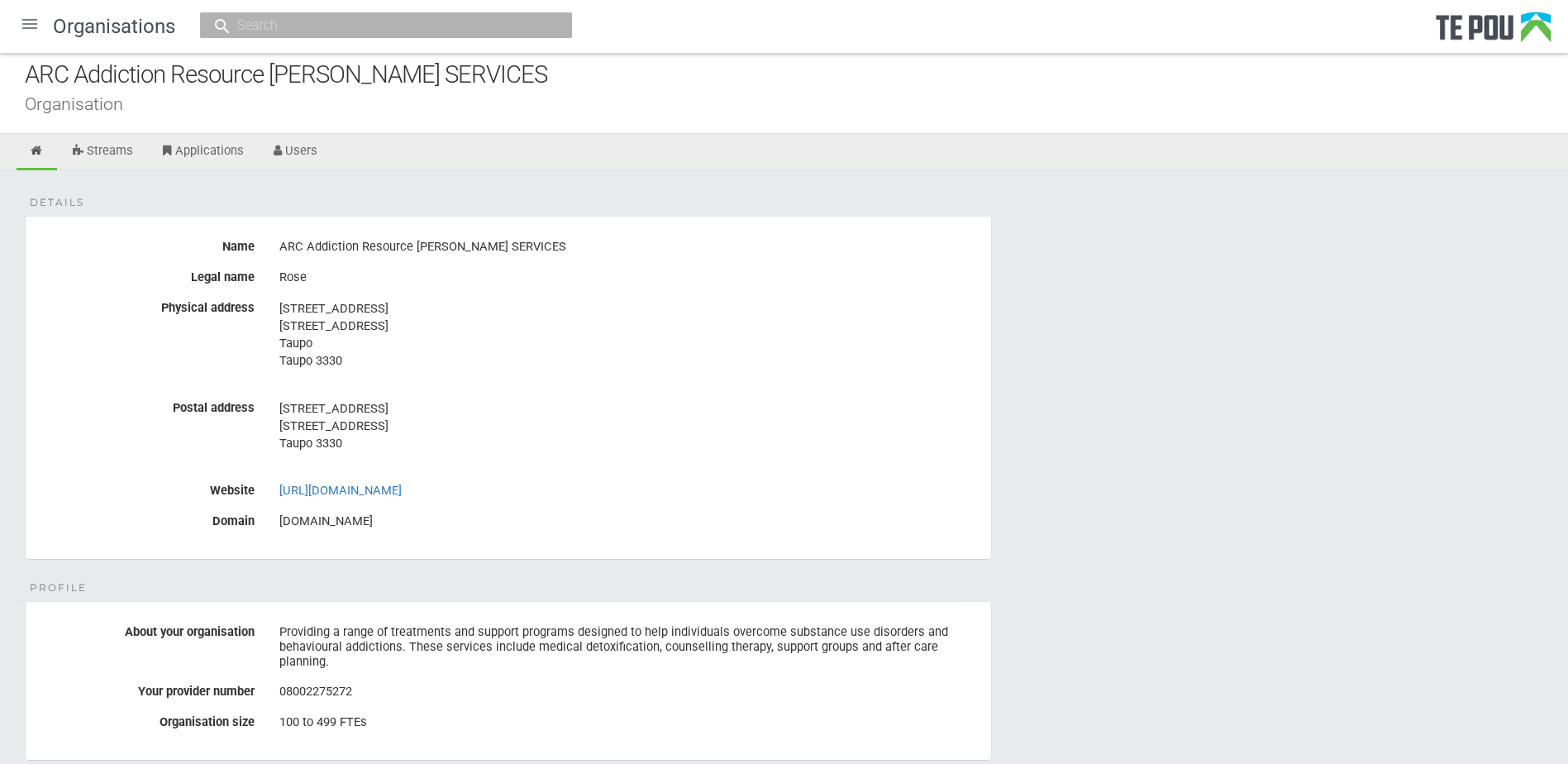
scroll to position [0, 0]
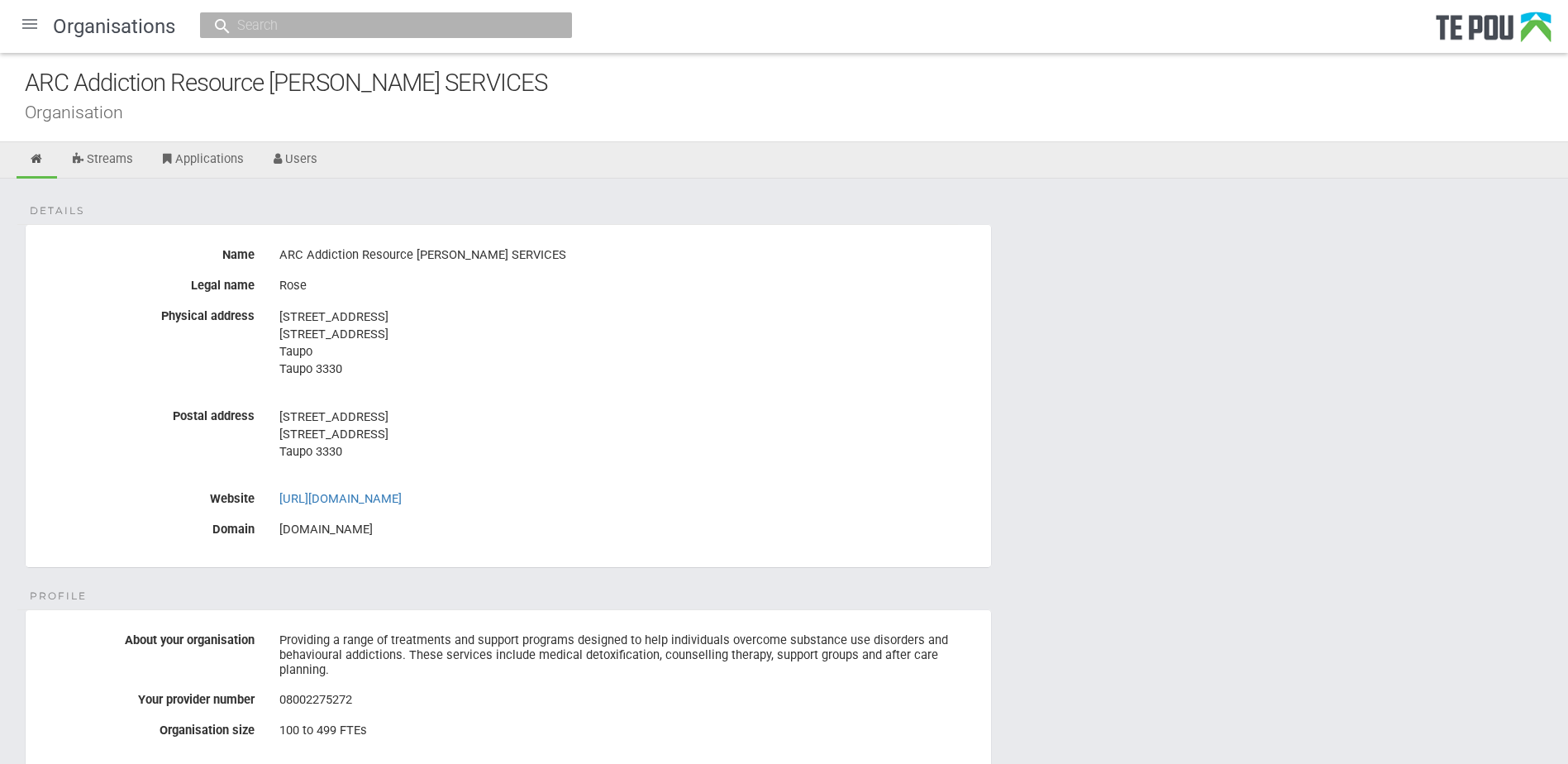
click at [843, 310] on address "67 Paaora Hapi Street 67 Paaora Hapi Street Taupo Taupo 3330" at bounding box center [629, 343] width 699 height 70
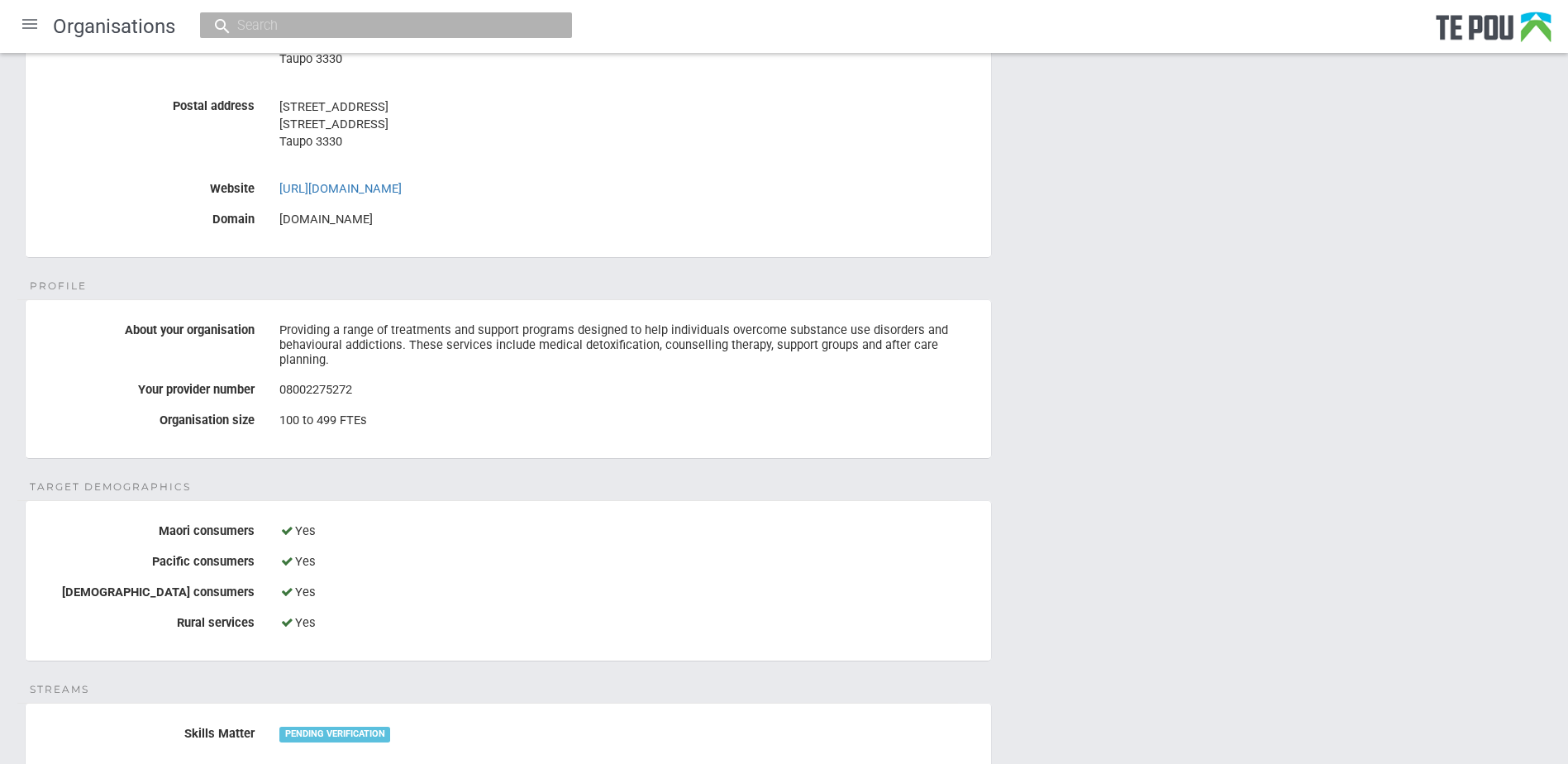
scroll to position [331, 0]
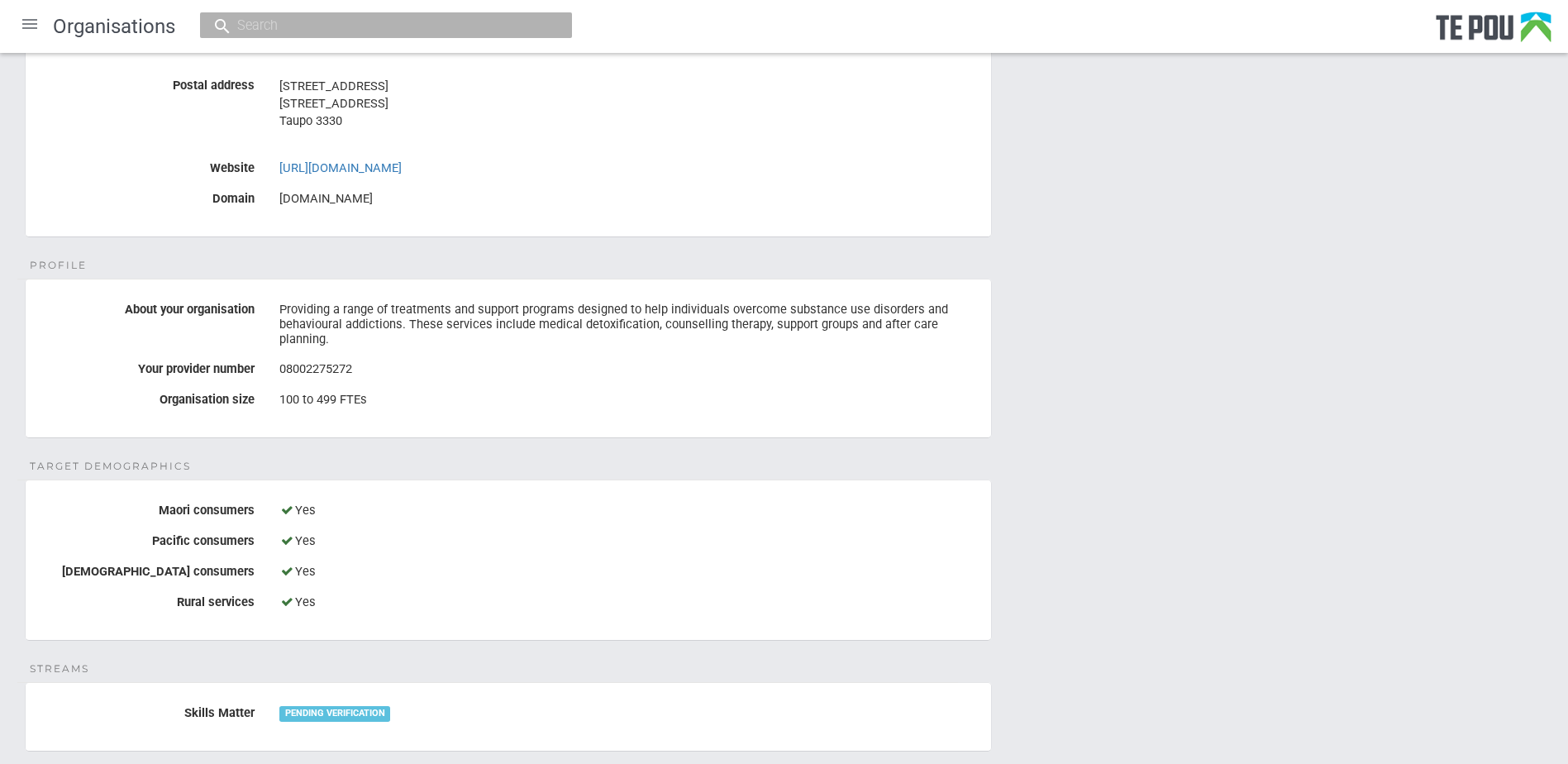
click at [1275, 490] on div "Details Name ARC Addiction Resource Centre COUNSELLING SERVICES Legal name Rose…" at bounding box center [784, 601] width 1568 height 1505
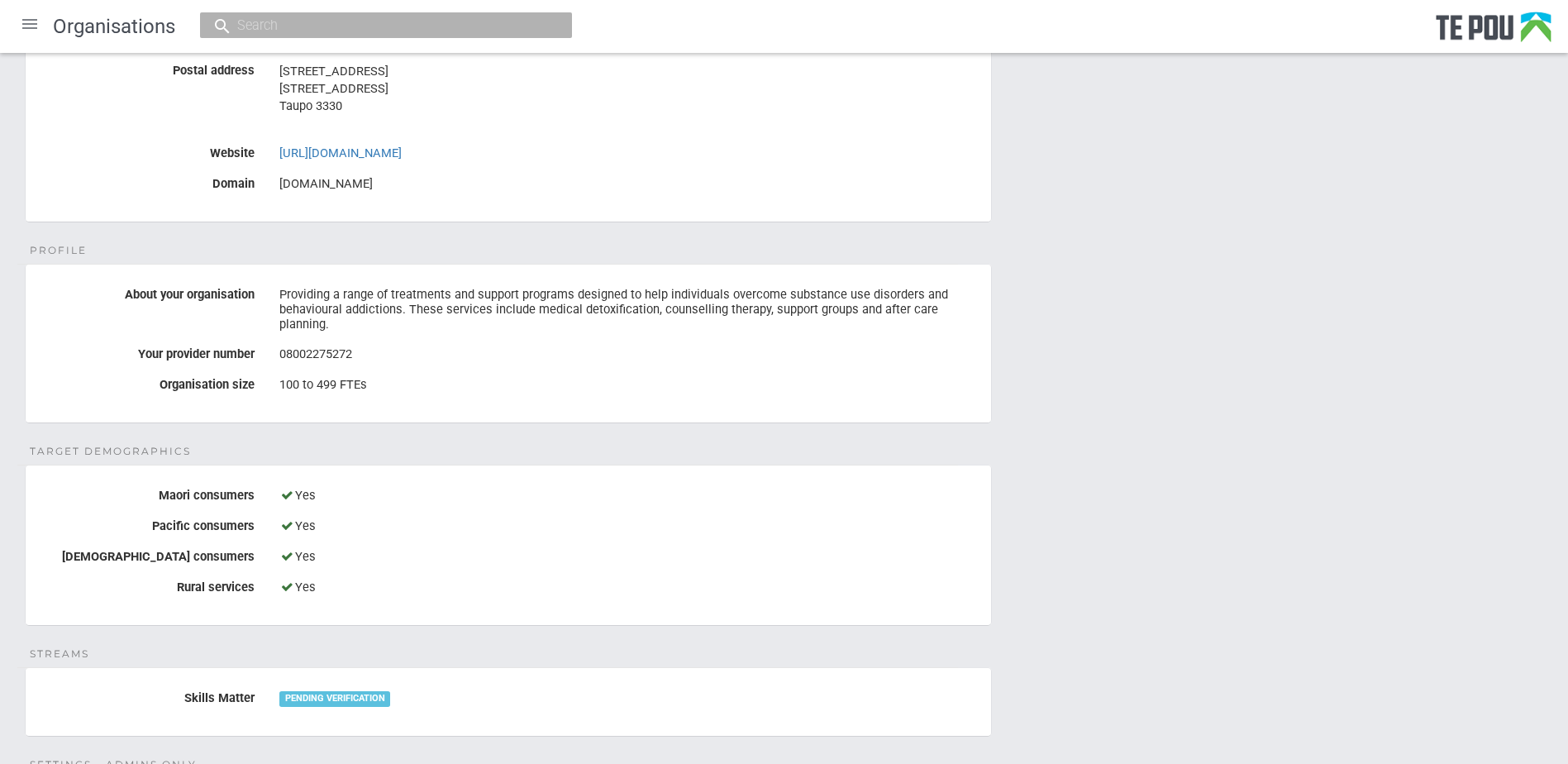
scroll to position [0, 0]
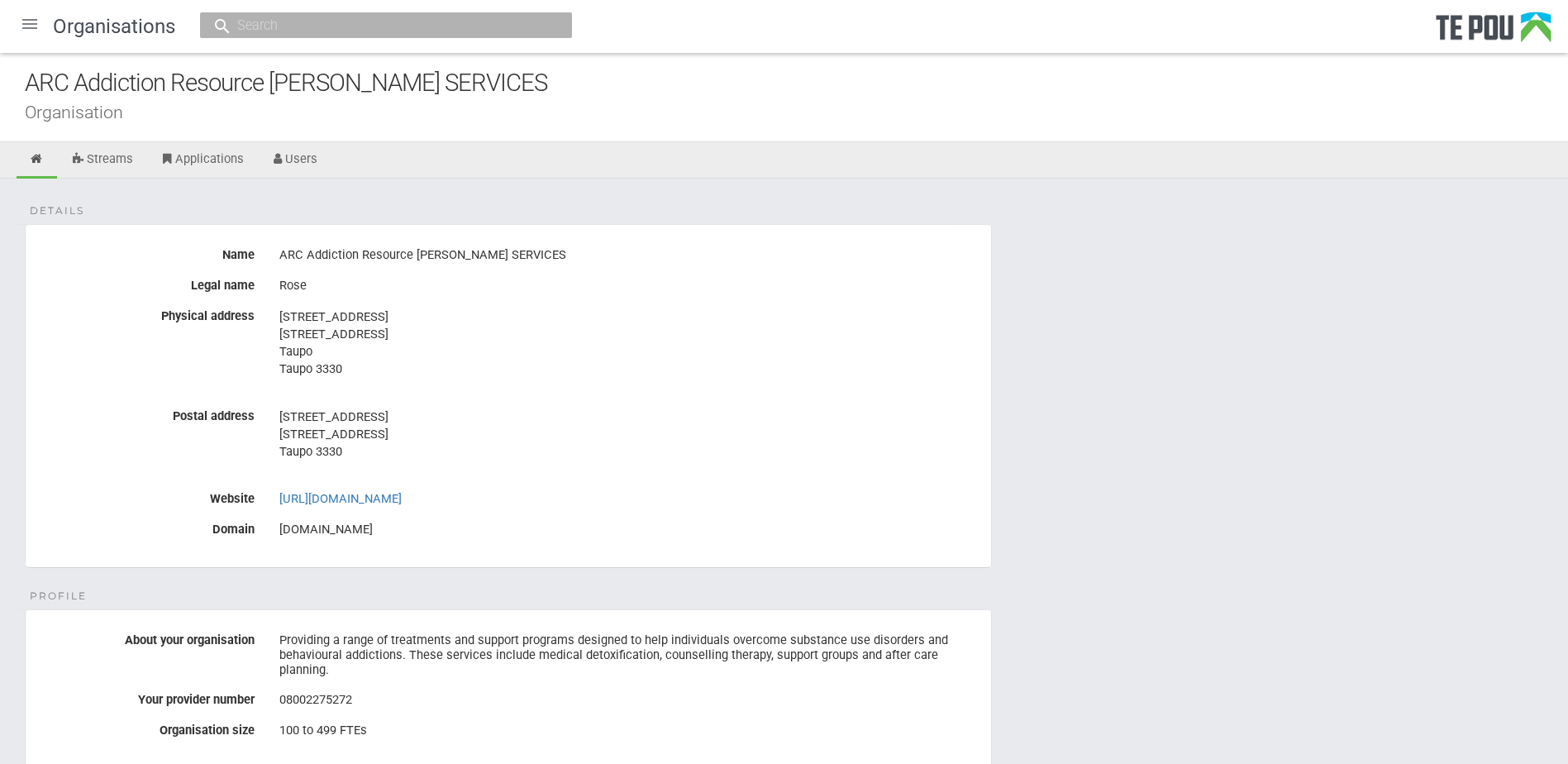
drag, startPoint x: 1210, startPoint y: 536, endPoint x: 1211, endPoint y: 565, distance: 29.0
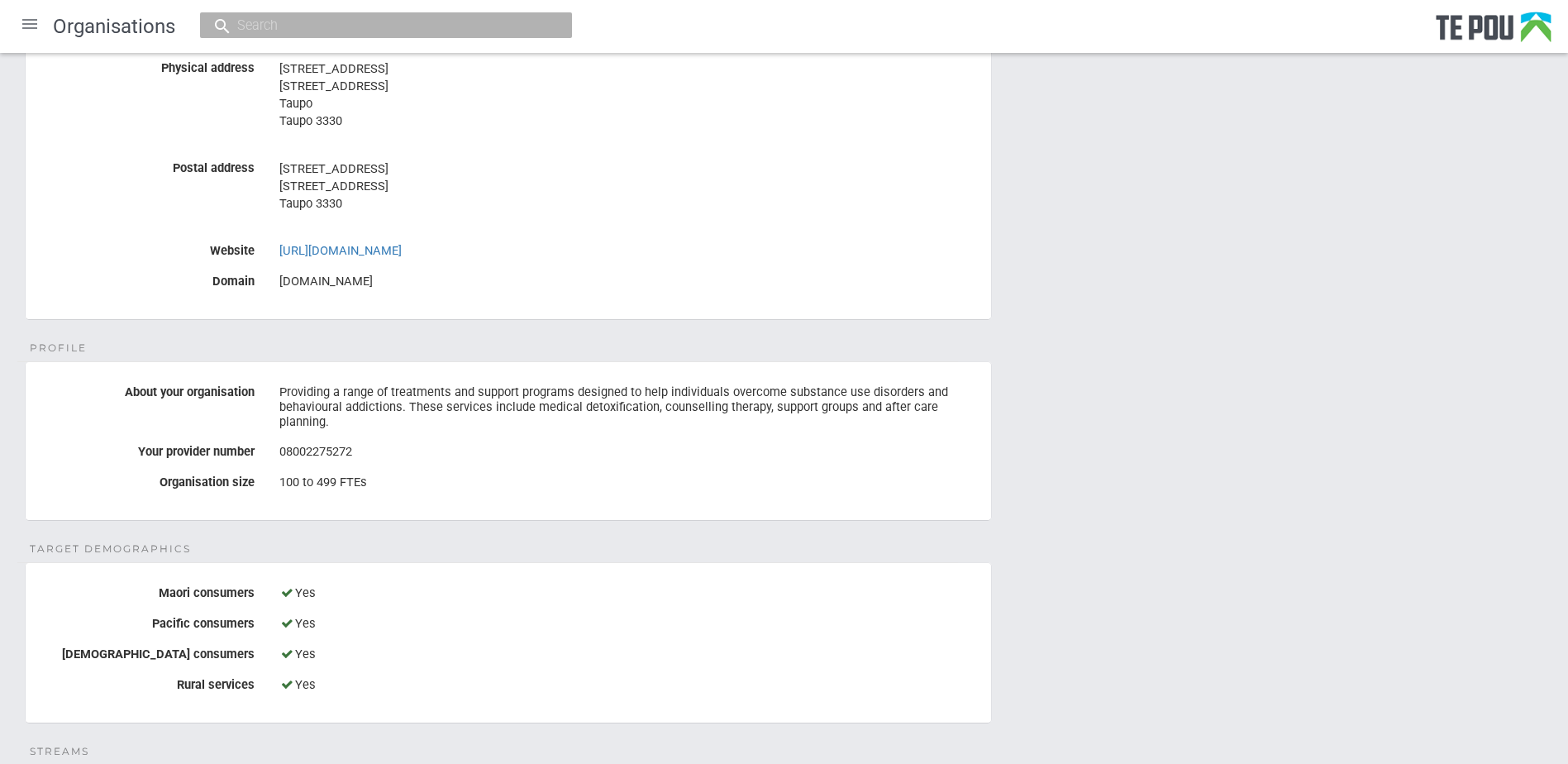
scroll to position [331, 0]
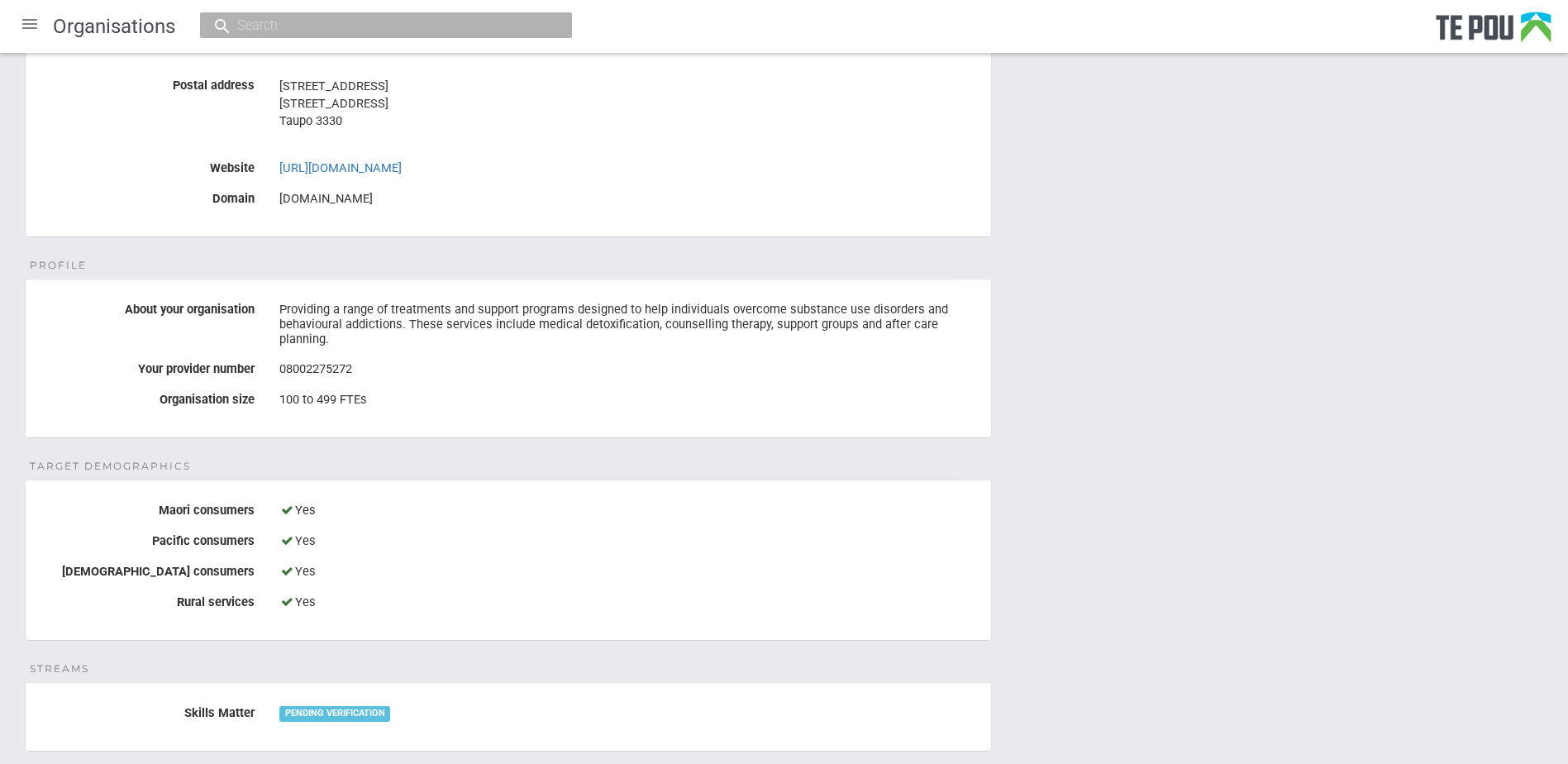
click at [314, 453] on div "Details Name ARC Addiction Resource Centre COUNSELLING SERVICES Legal name Rose…" at bounding box center [784, 601] width 1568 height 1505
click at [470, 403] on fieldset "Profile About your organisation Providing a range of treatments and support pro…" at bounding box center [508, 358] width 967 height 160
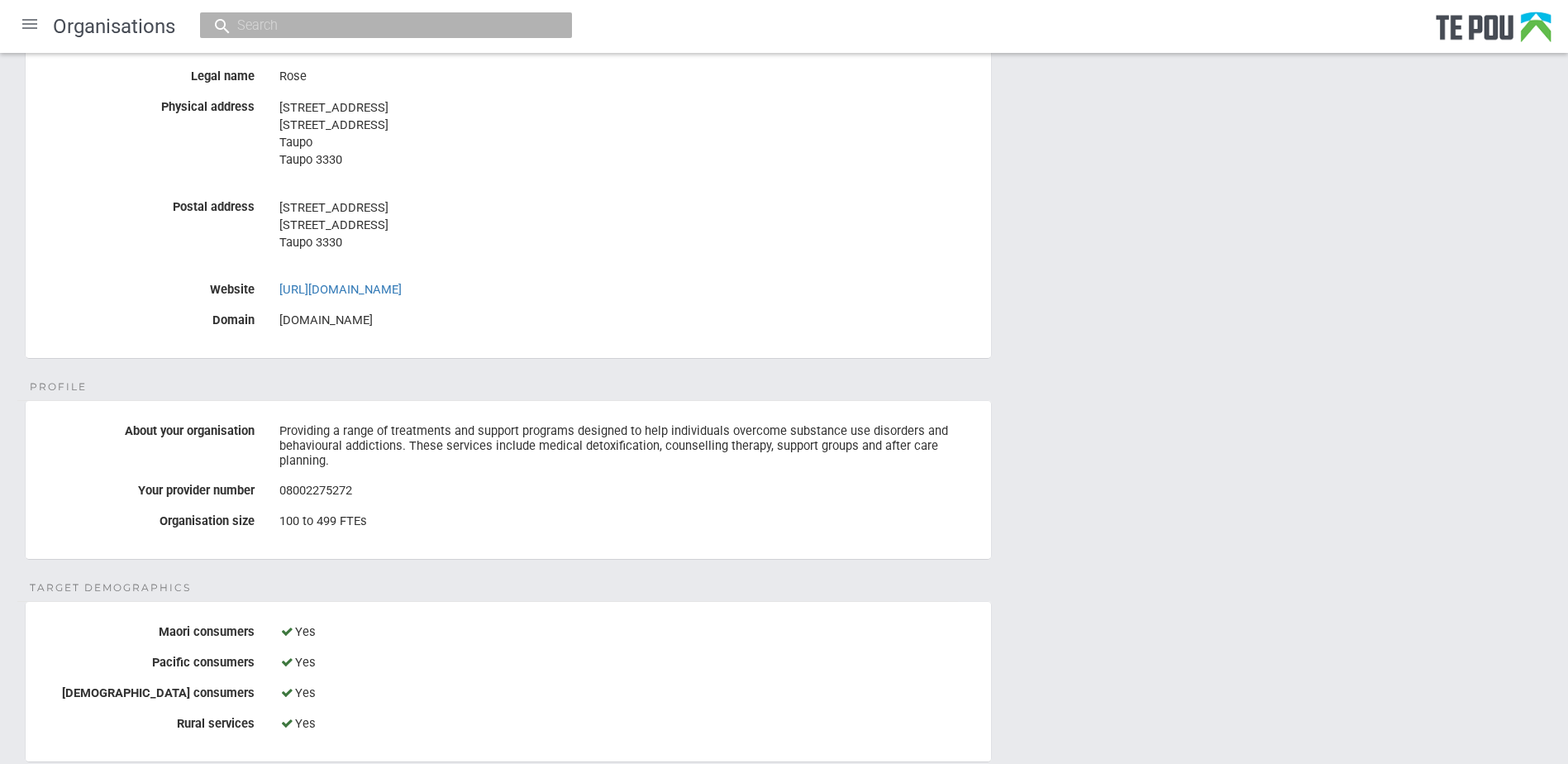
scroll to position [0, 0]
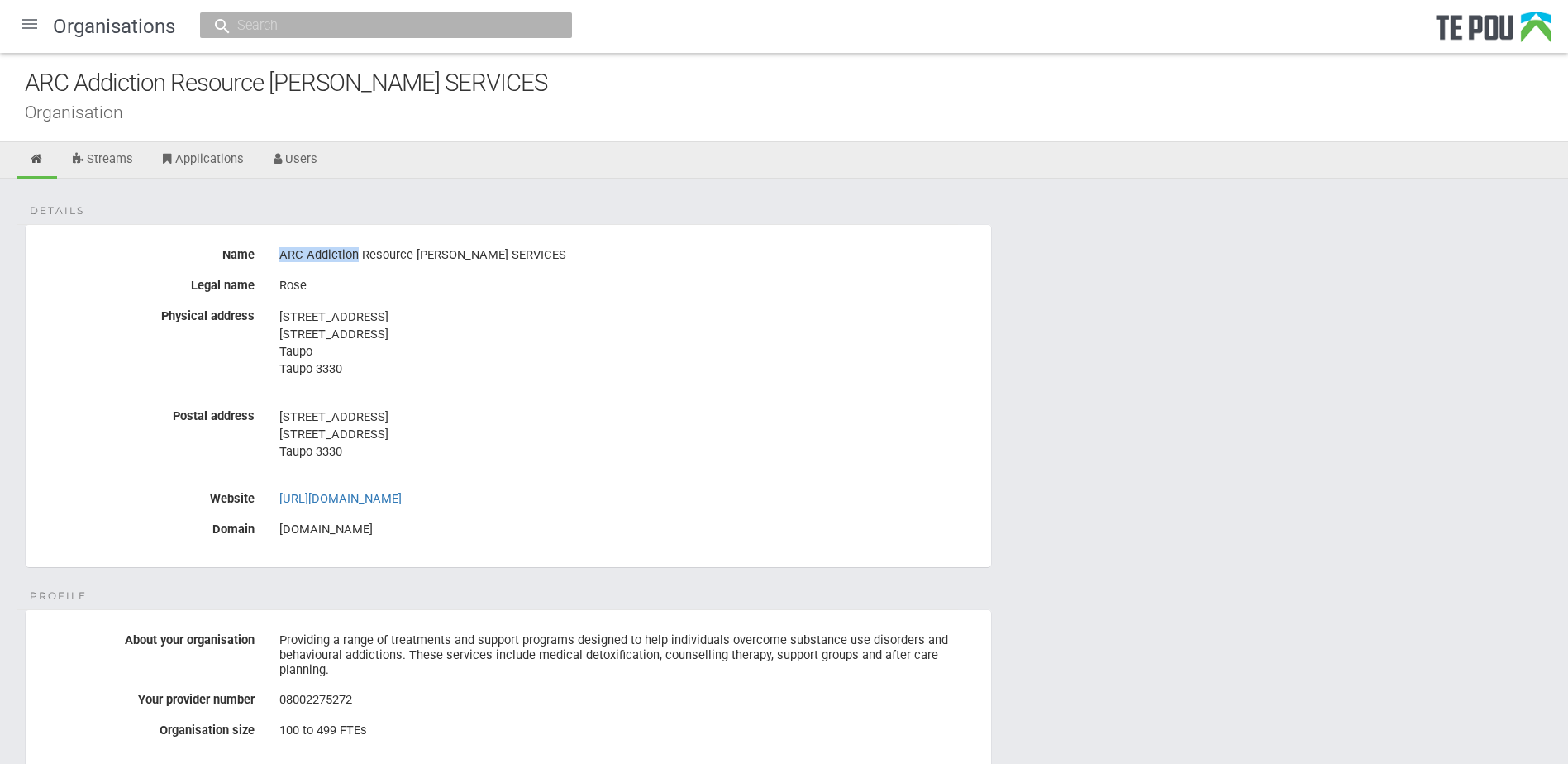
drag, startPoint x: 269, startPoint y: 250, endPoint x: 355, endPoint y: 256, distance: 86.2
click at [355, 256] on div "ARC Addiction Resource [PERSON_NAME] SERVICES" at bounding box center [629, 256] width 724 height 28
copy div "ARC Addiction"
drag, startPoint x: 624, startPoint y: 257, endPoint x: 453, endPoint y: 248, distance: 171.2
click at [453, 248] on div "ARC Addiction Resource [PERSON_NAME] SERVICES" at bounding box center [629, 256] width 699 height 28
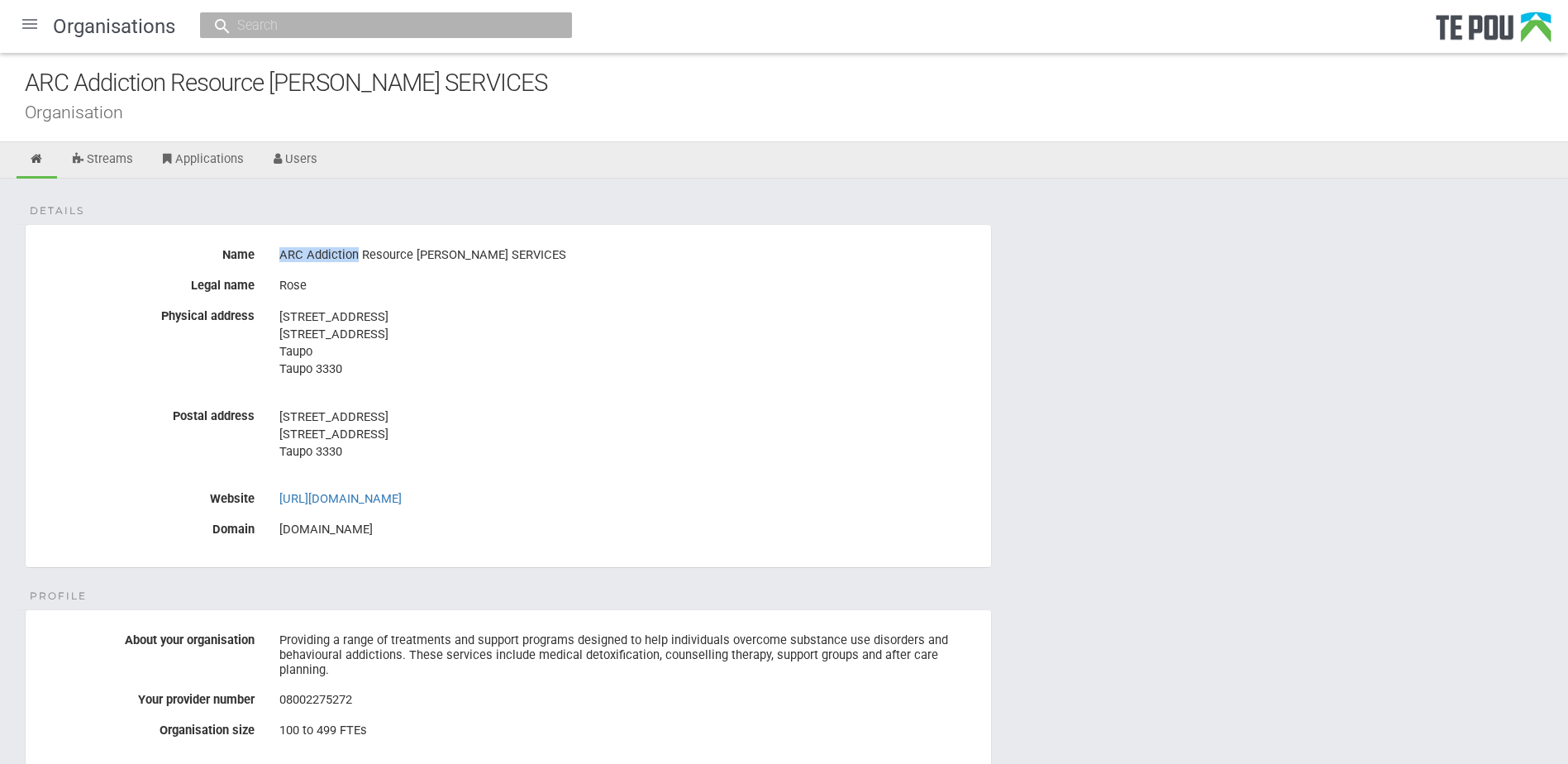
copy div "COUNSELLING SERVICES"
click at [796, 342] on address "67 Paaora Hapi Street 67 Paaora Hapi Street Taupo Taupo 3330" at bounding box center [629, 343] width 699 height 70
click at [421, 128] on div "ARC Addiction Resource Centre COUNSELLING SERVICES Organisation" at bounding box center [784, 98] width 1568 height 89
drag, startPoint x: 1185, startPoint y: 483, endPoint x: 795, endPoint y: 45, distance: 586.5
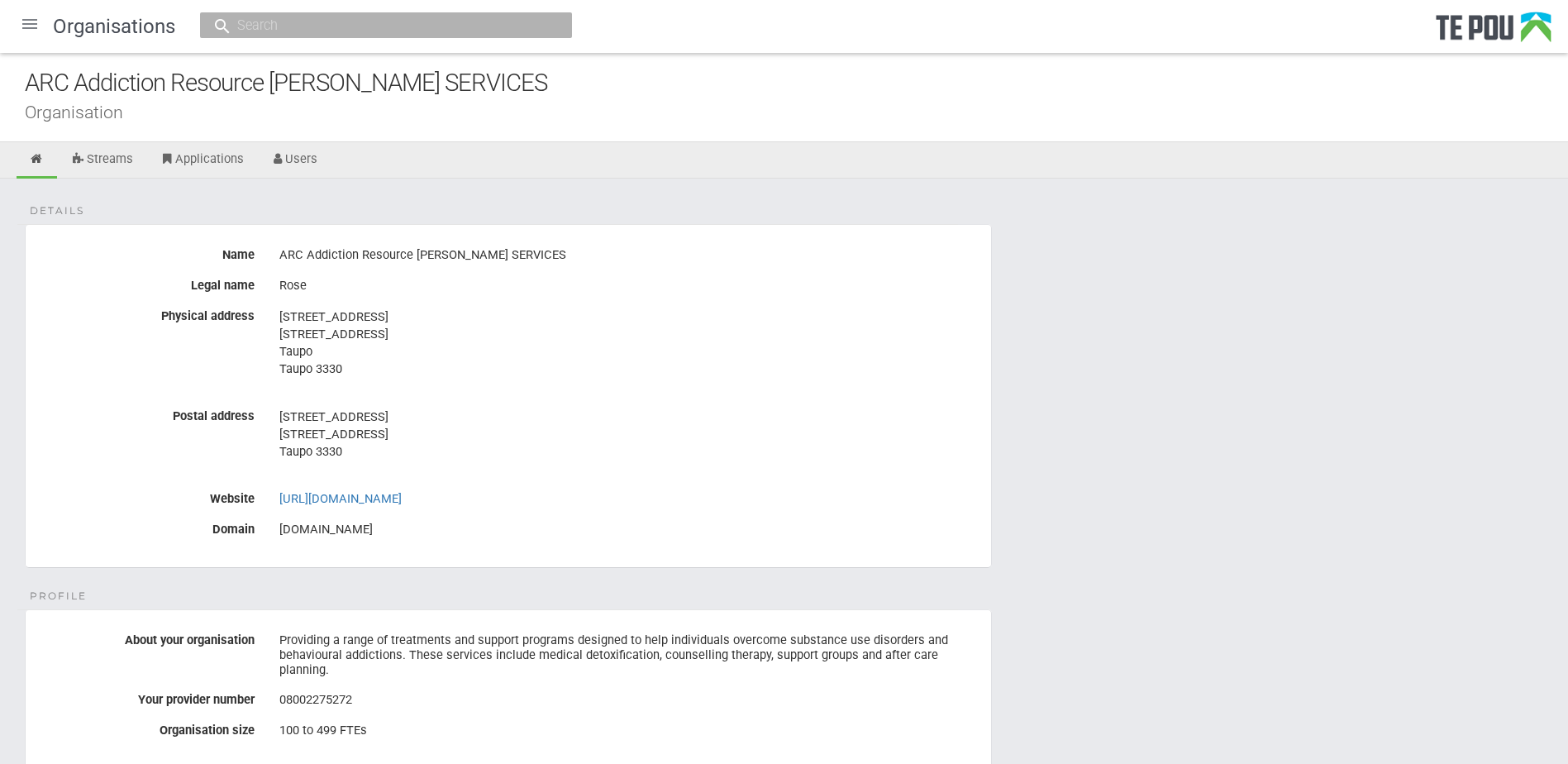
click at [706, 309] on address "67 Paaora Hapi Street 67 Paaora Hapi Street Taupo Taupo 3330" at bounding box center [629, 343] width 699 height 70
drag, startPoint x: 360, startPoint y: 529, endPoint x: 282, endPoint y: 529, distance: 78.0
click at [282, 529] on div "[DOMAIN_NAME]" at bounding box center [629, 529] width 699 height 28
drag, startPoint x: 282, startPoint y: 529, endPoint x: 318, endPoint y: 531, distance: 36.1
copy div "arctpo.co.nz"
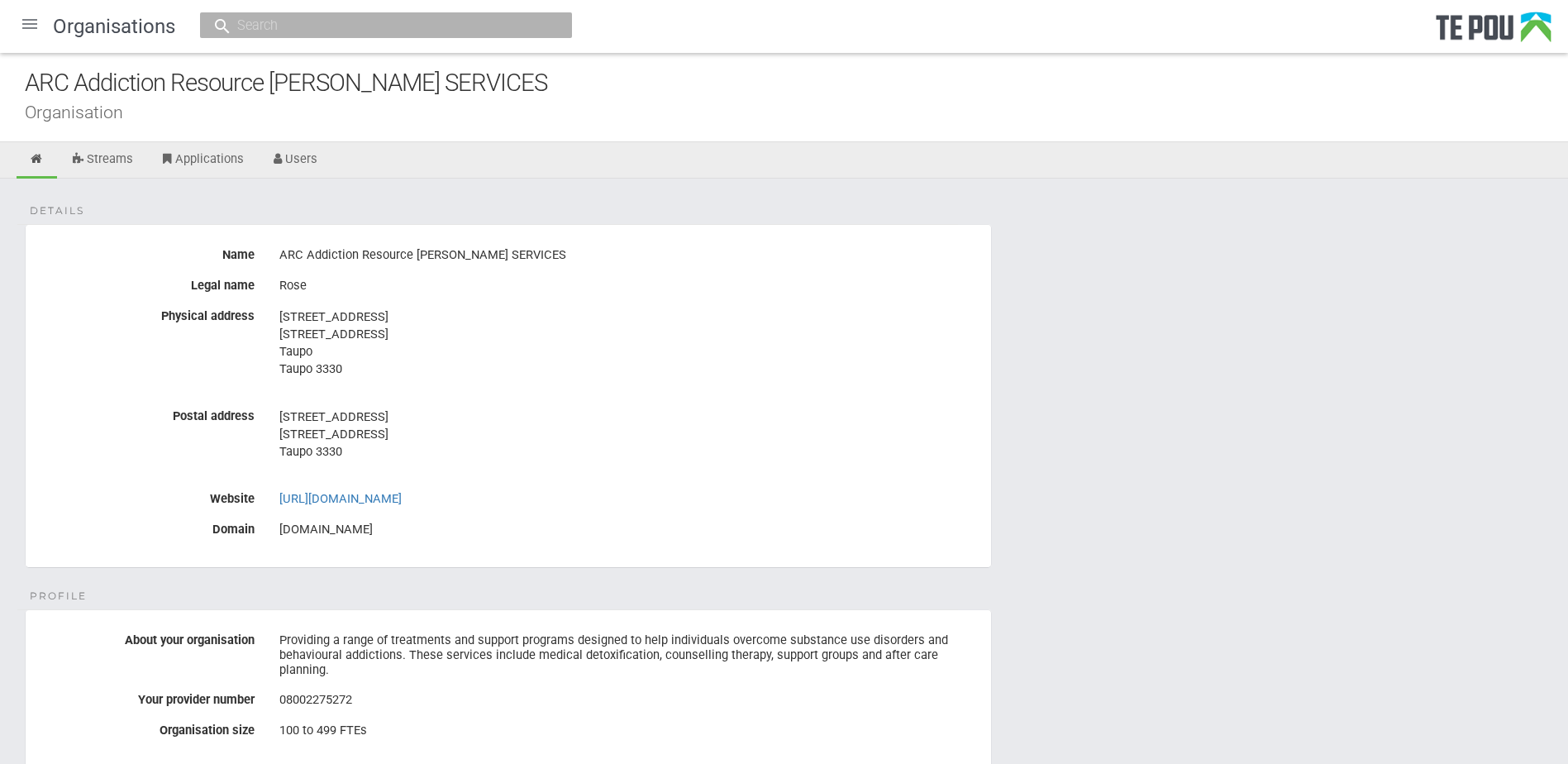
click at [849, 470] on div "67 Paaora Hapi Street 67 Paaora Hapi Street Taupo 3330" at bounding box center [629, 443] width 699 height 80
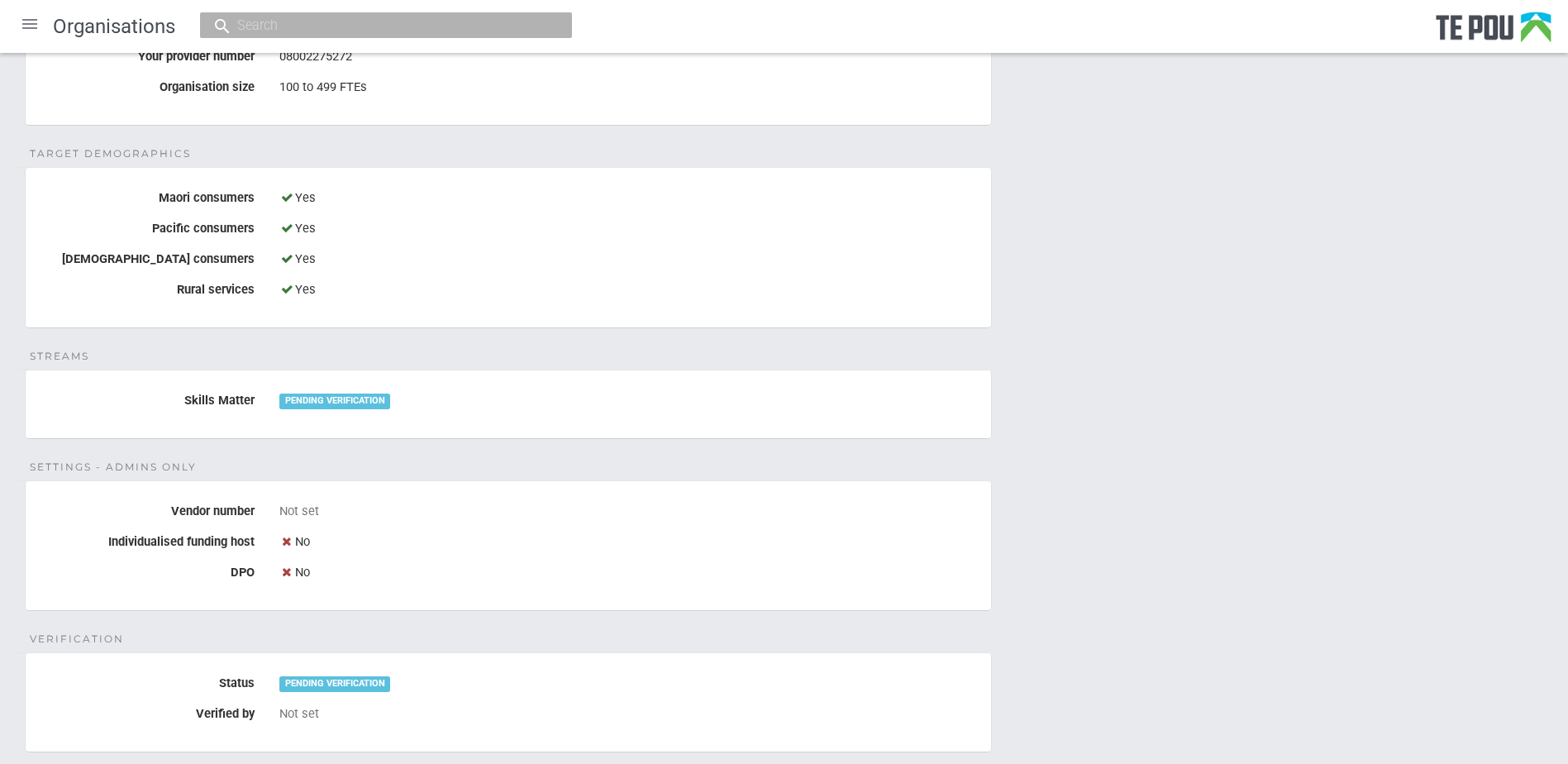
scroll to position [661, 0]
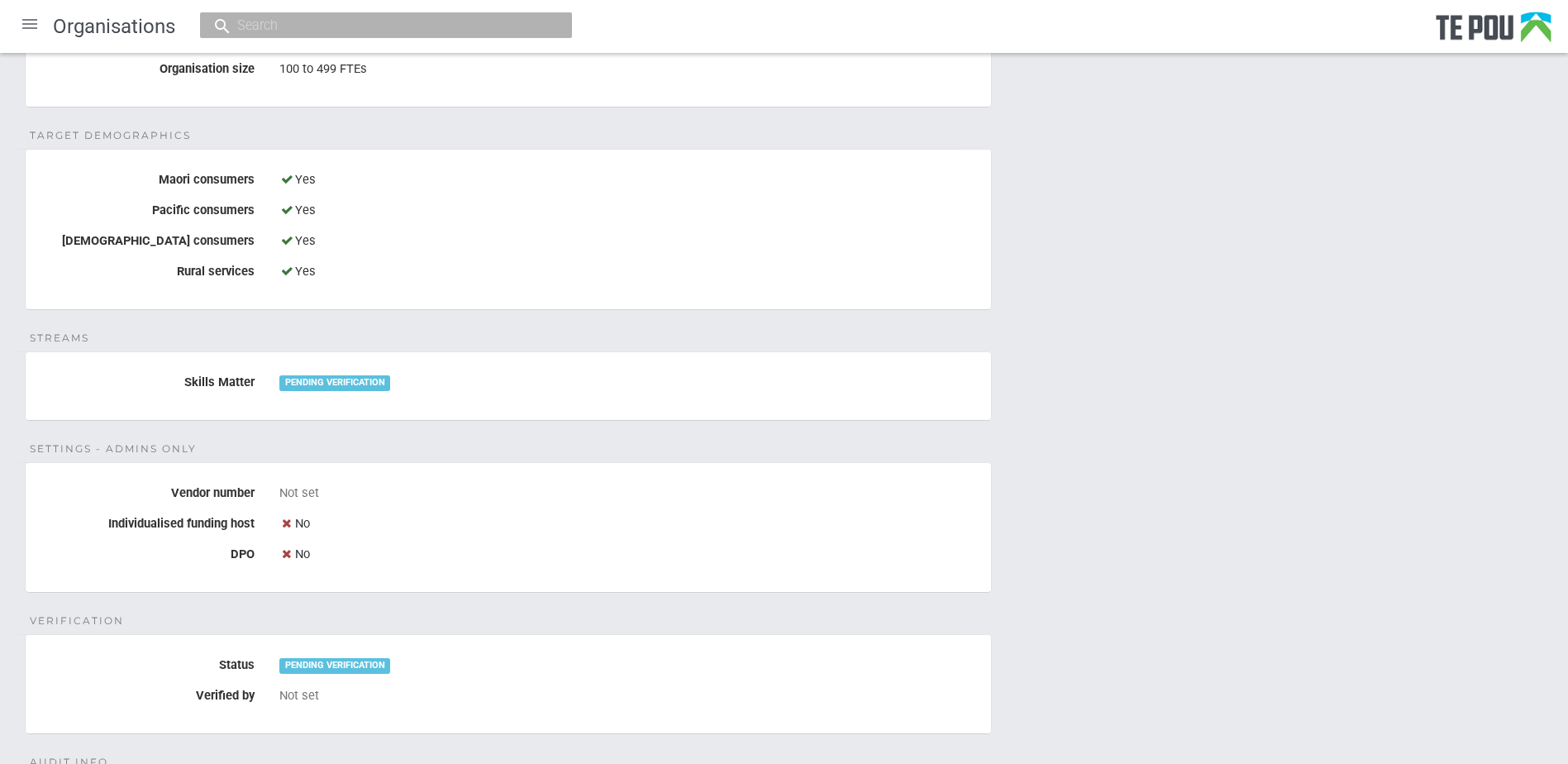
click at [252, 426] on div "Details Name ARC Addiction Resource Centre COUNSELLING SERVICES Legal name Rose…" at bounding box center [784, 270] width 1568 height 1505
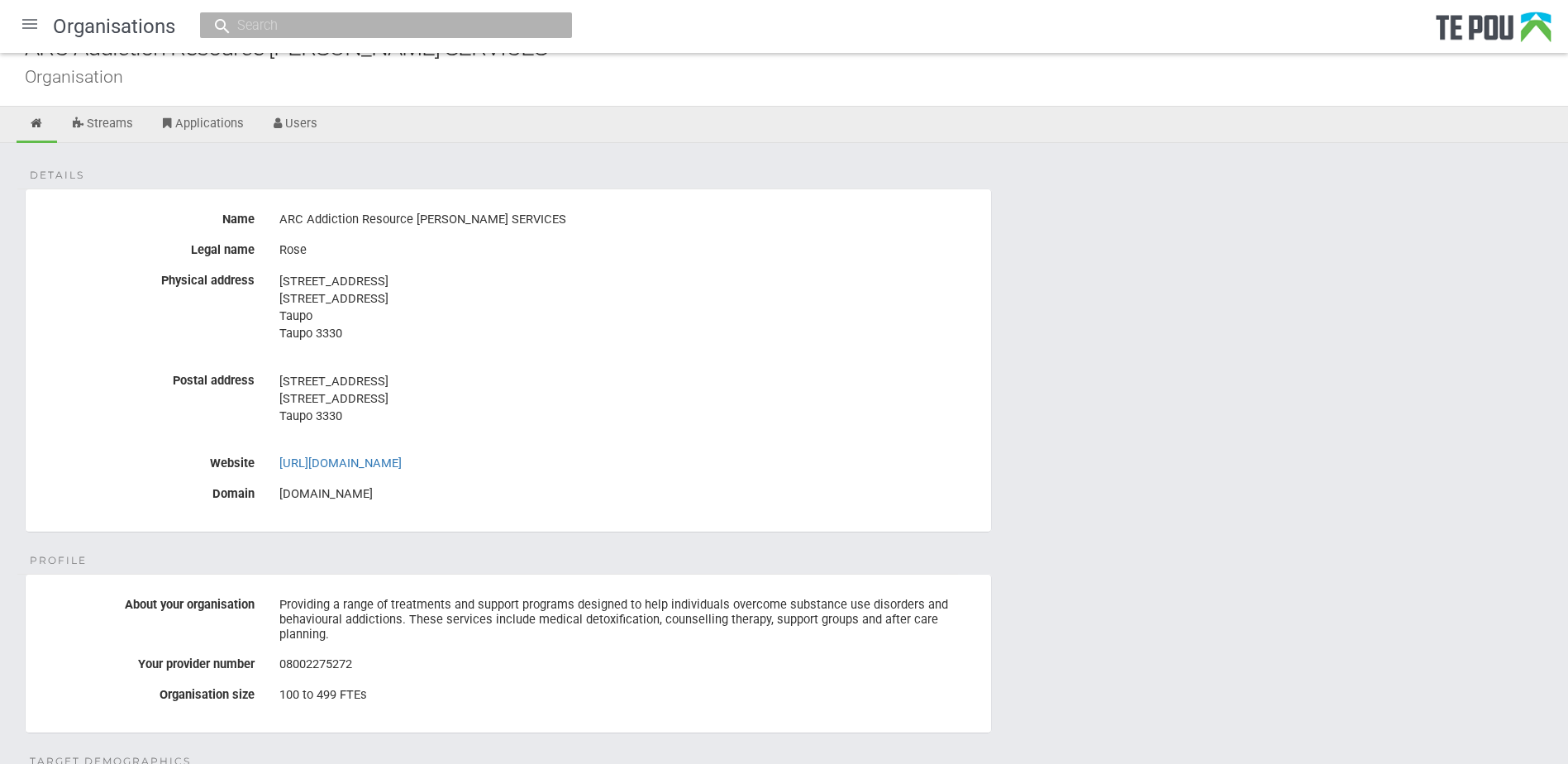
scroll to position [0, 0]
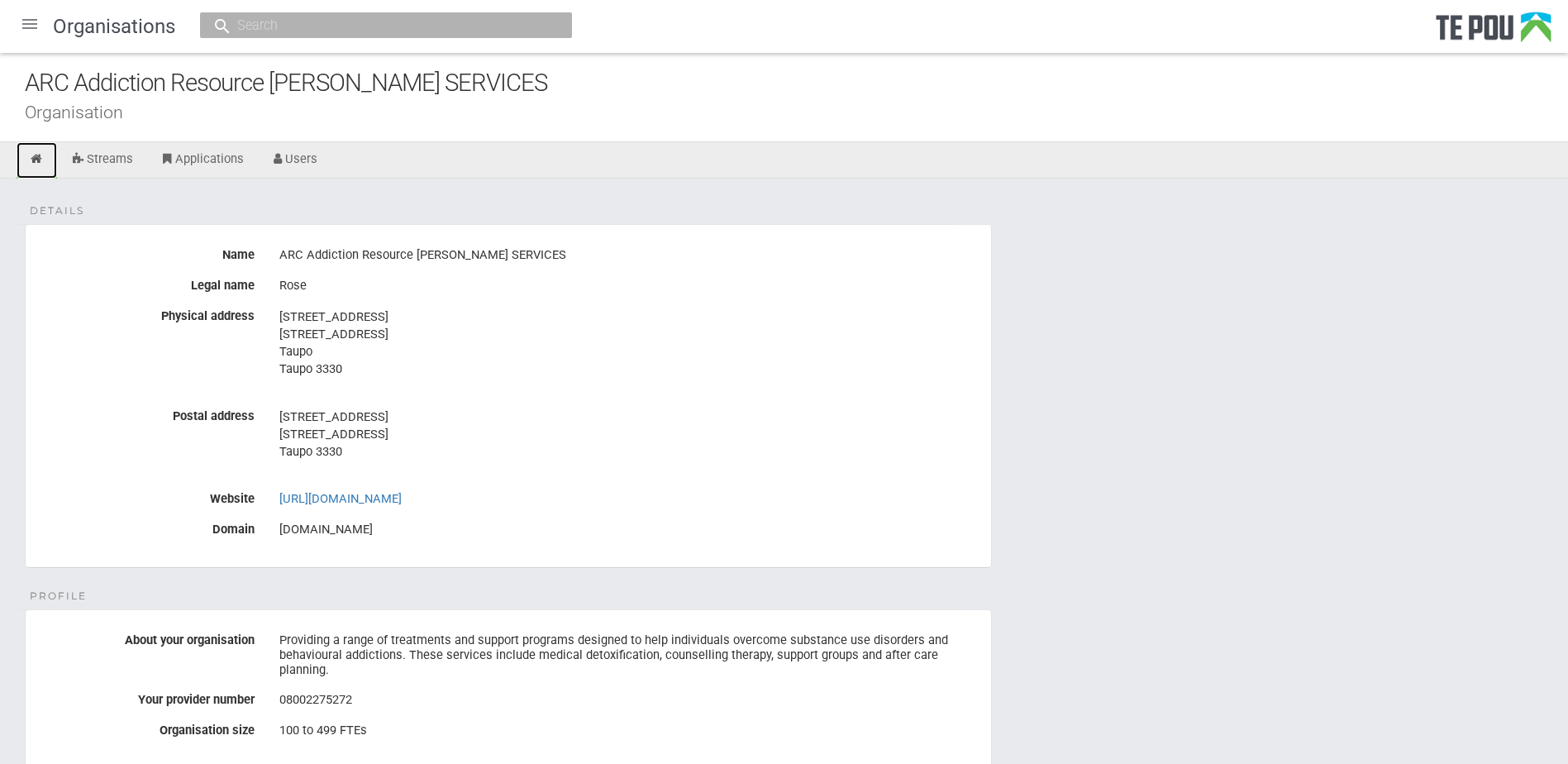
click at [47, 158] on link at bounding box center [37, 160] width 40 height 37
click at [947, 551] on fieldset "Details Name ARC Addiction Resource [PERSON_NAME] SERVICES Legal name Rose Phys…" at bounding box center [508, 396] width 967 height 344
click at [31, 17] on div at bounding box center [29, 24] width 39 height 39
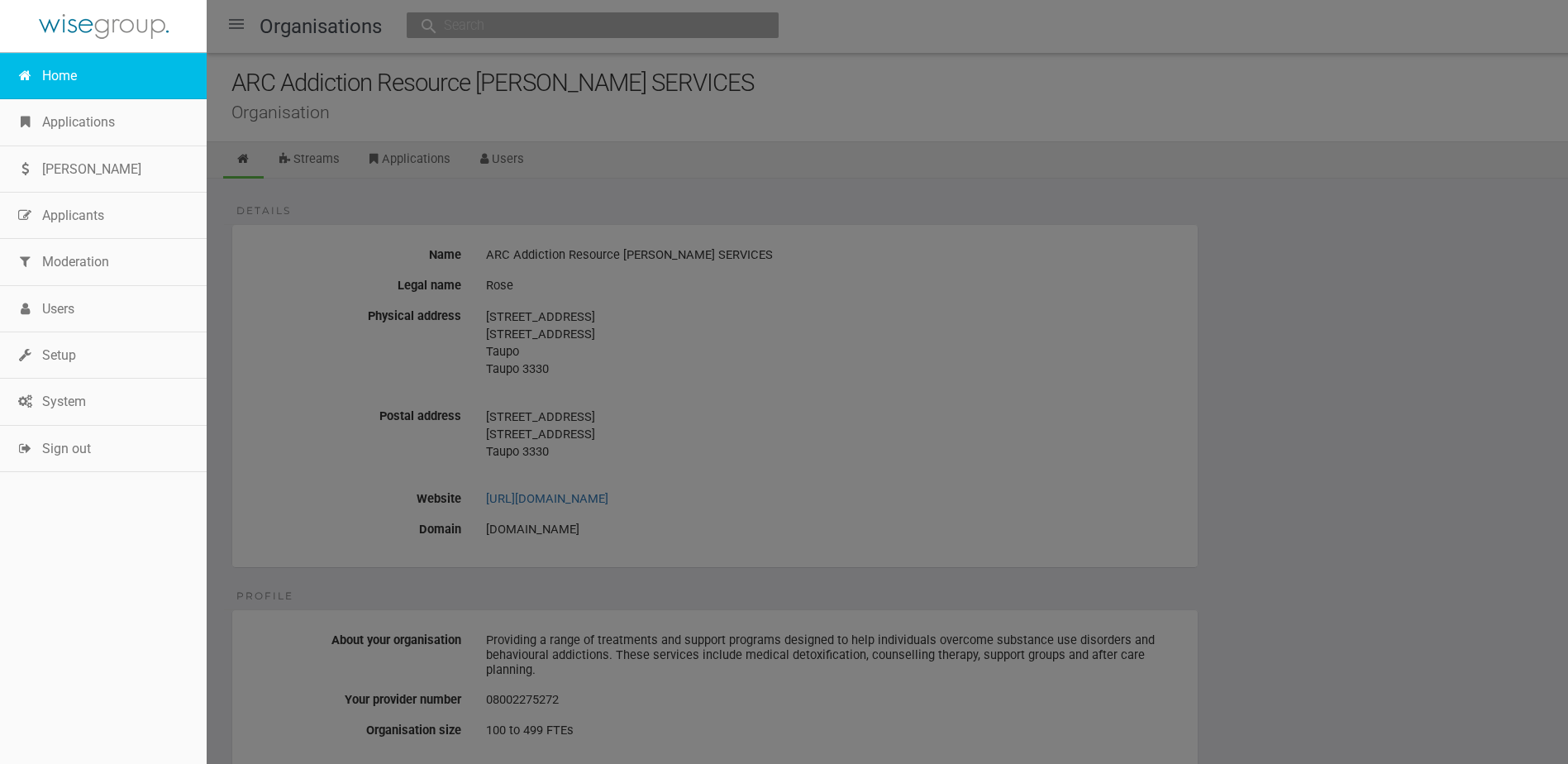
click at [53, 75] on link "Home" at bounding box center [103, 76] width 207 height 46
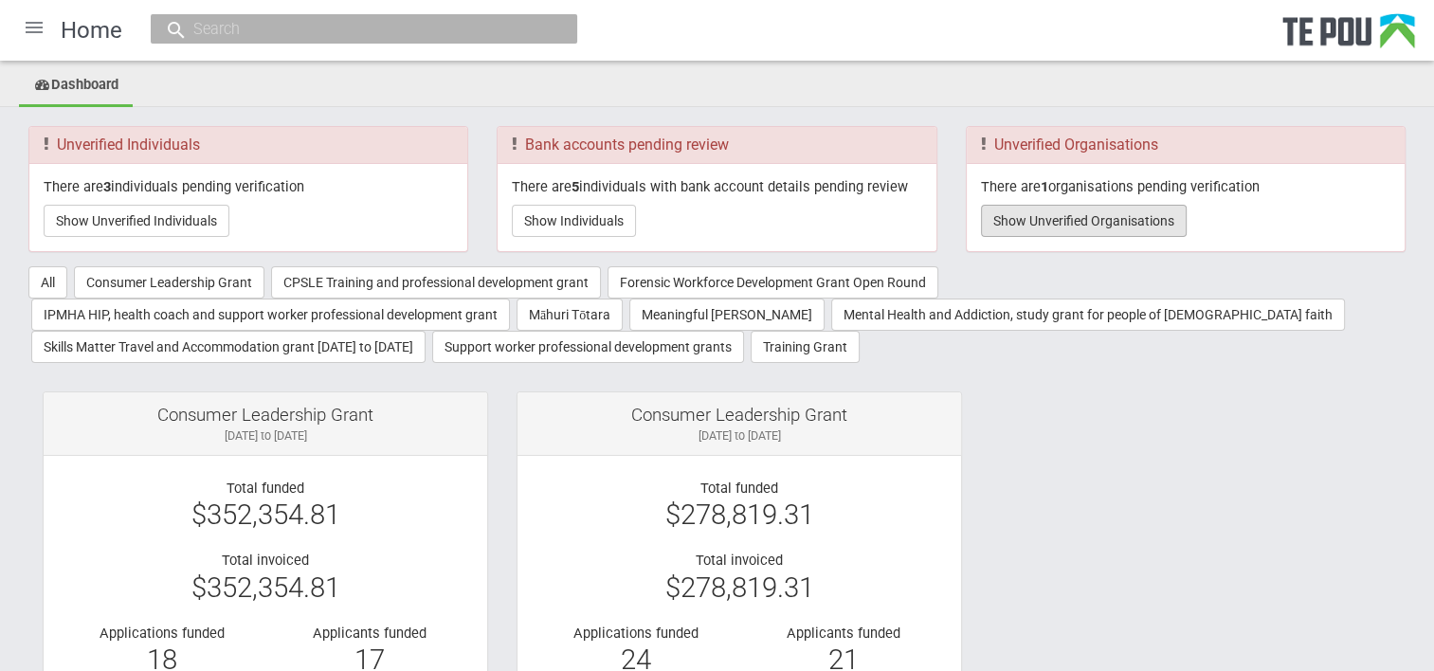
click at [1129, 226] on button "Show Unverified Organisations" at bounding box center [1084, 221] width 206 height 32
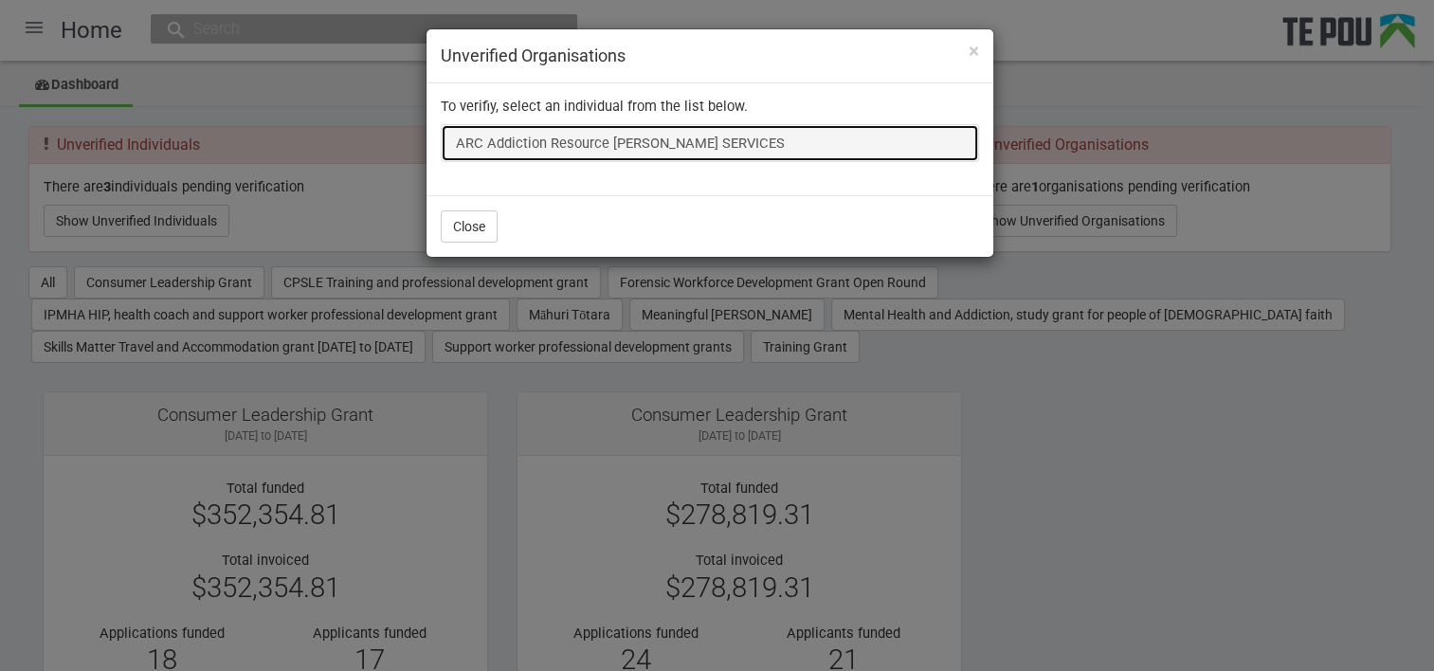
click at [733, 143] on link "ARC Addiction Resource [PERSON_NAME] SERVICES" at bounding box center [710, 143] width 538 height 38
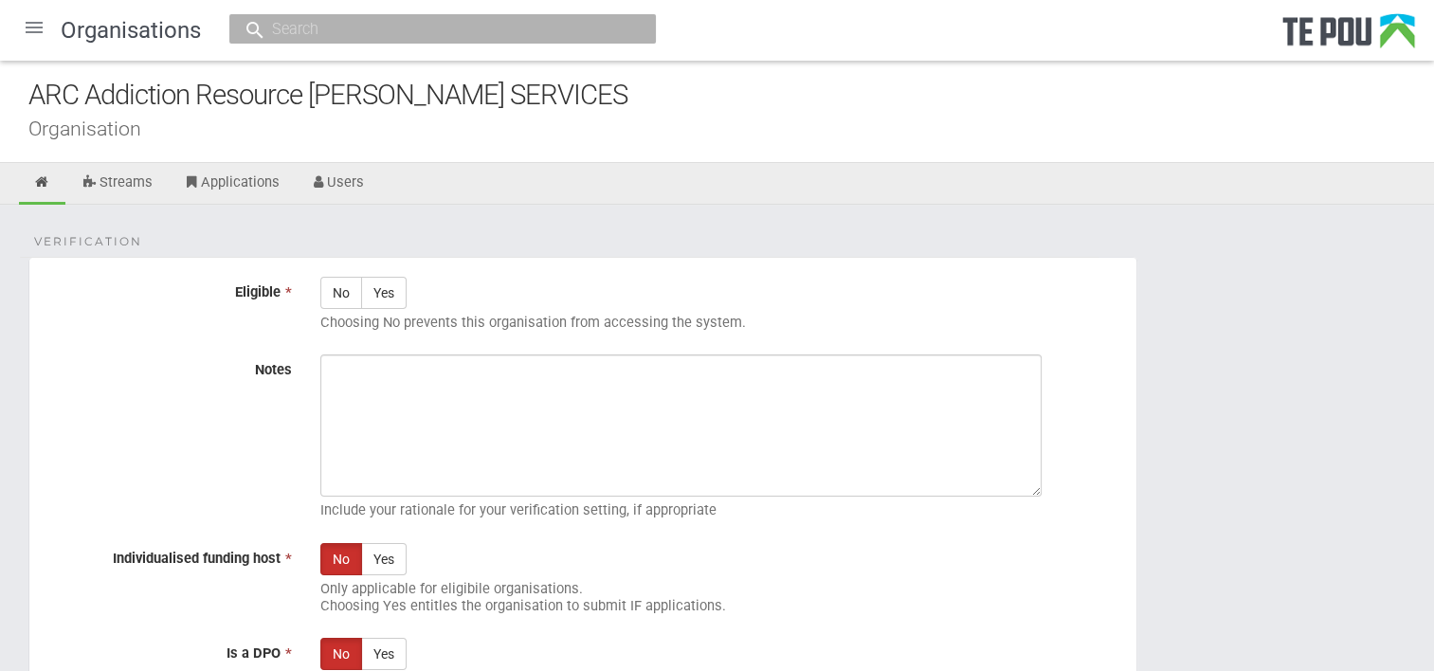
scroll to position [230, 0]
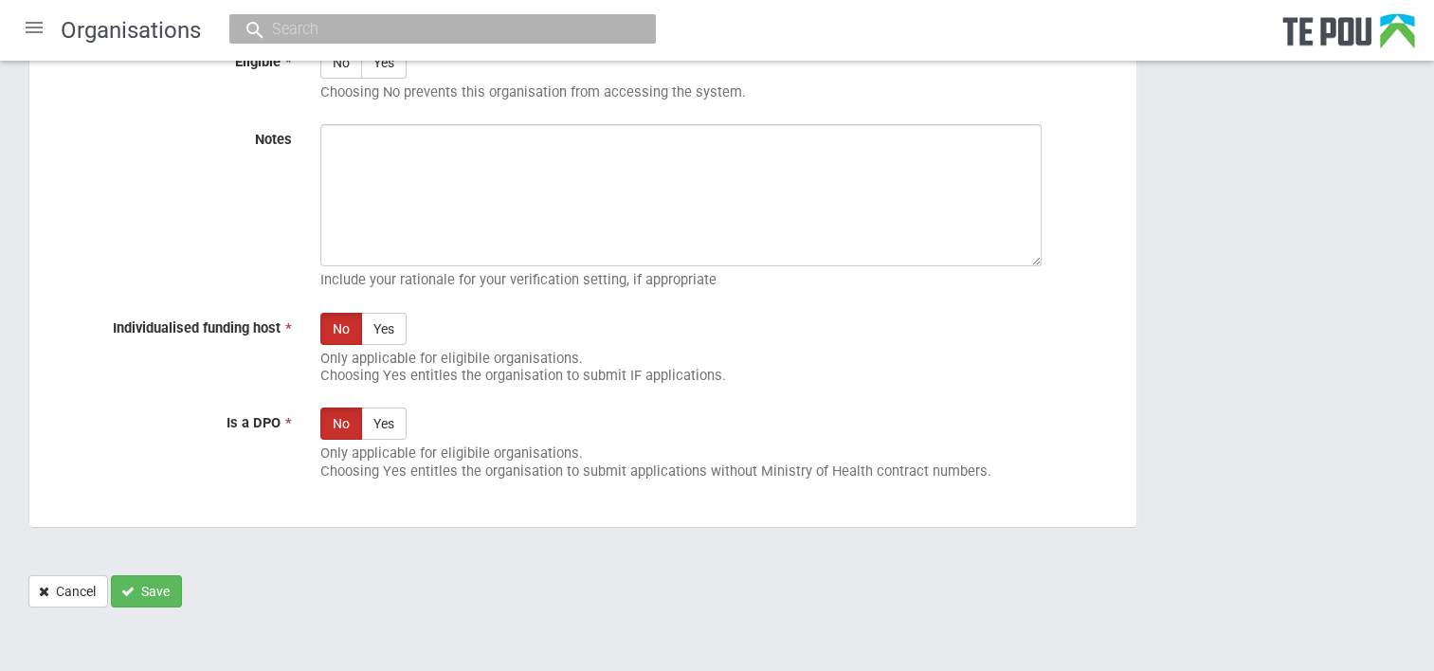
click at [987, 337] on div "No Yes Only applicable for eligibile organisations. Choosing Yes entitles the o…" at bounding box center [721, 353] width 830 height 81
